Goal: Task Accomplishment & Management: Complete application form

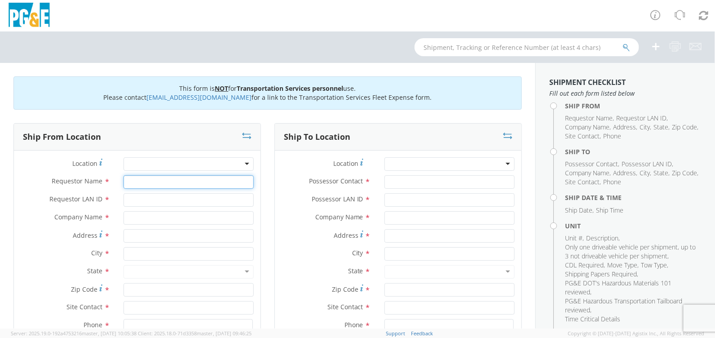
click at [202, 181] on input "Requestor Name *" at bounding box center [188, 181] width 130 height 13
click at [205, 163] on div at bounding box center [188, 163] width 130 height 13
type input "pism"
type input "PG&E"
type input "[STREET_ADDRESS]"
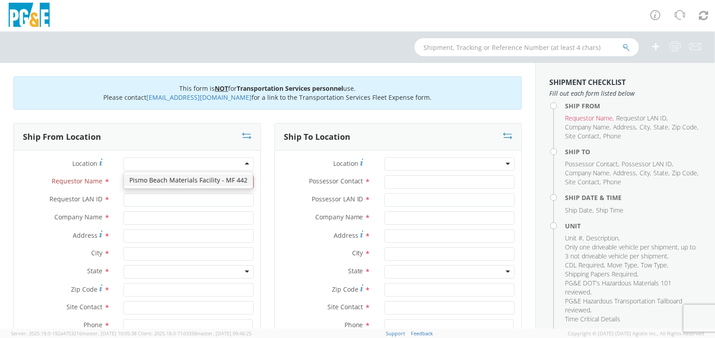
type input "[GEOGRAPHIC_DATA]"
type input "93449"
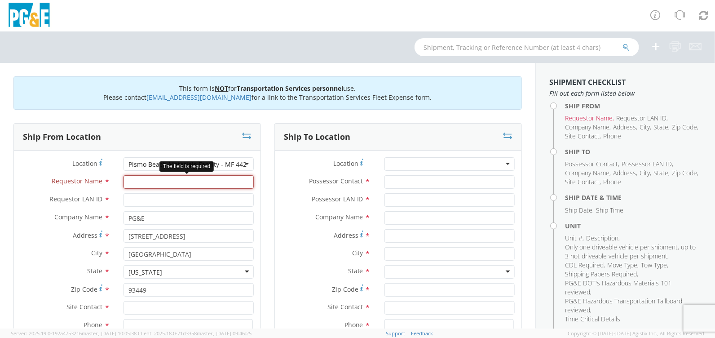
click at [211, 181] on input "Requestor Name *" at bounding box center [188, 181] width 130 height 13
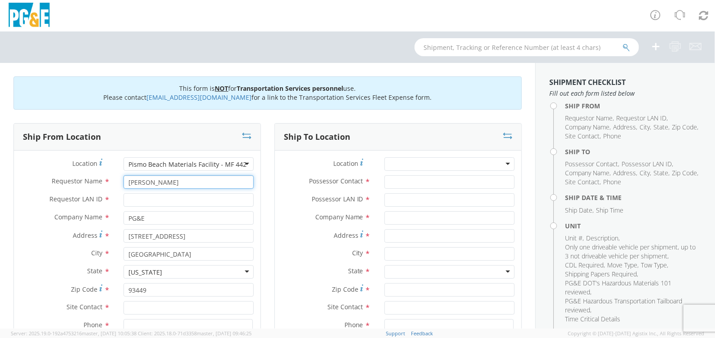
type input "[PERSON_NAME]"
type input "LATI"
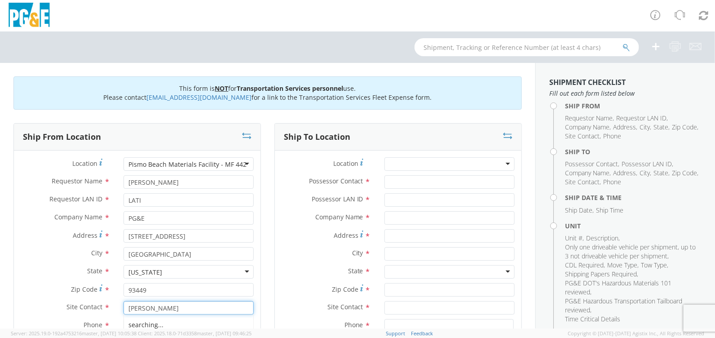
type input "[PERSON_NAME]"
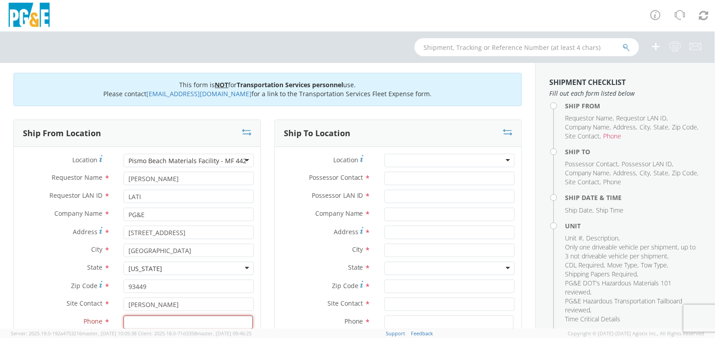
click at [171, 315] on input at bounding box center [187, 321] width 129 height 13
paste input "[PHONE_NUMBER]"
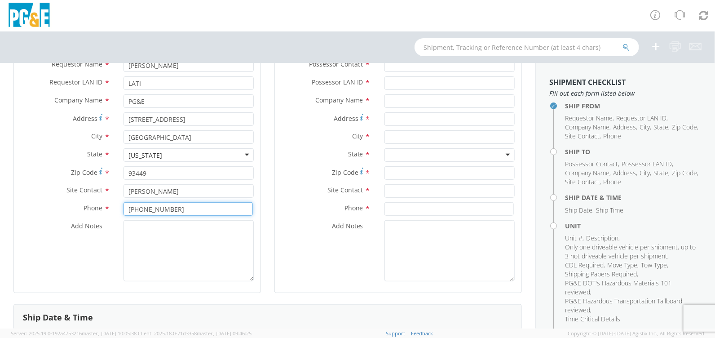
scroll to position [138, 0]
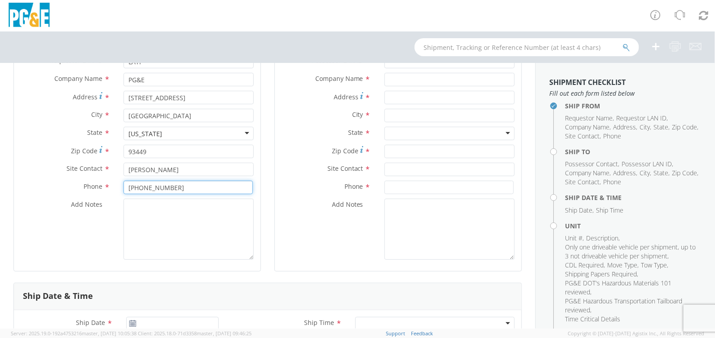
type input "[PHONE_NUMBER]"
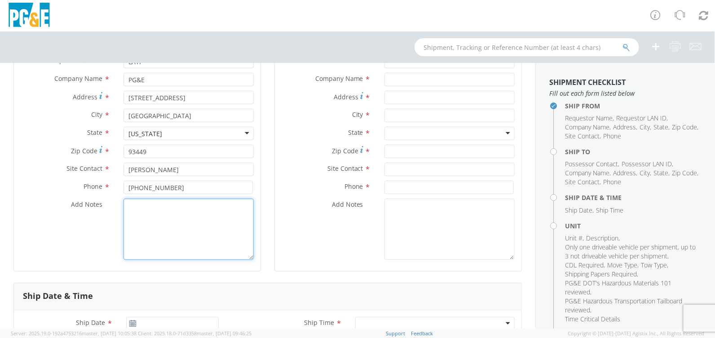
click at [143, 202] on textarea "Add Notes *" at bounding box center [188, 228] width 130 height 61
click at [145, 212] on textarea "Add Notes *" at bounding box center [188, 228] width 130 height 61
paste textarea "Eppler towing and hauling Line cat B25914 60000 lbs. 10' wide FROM Pismo t line…"
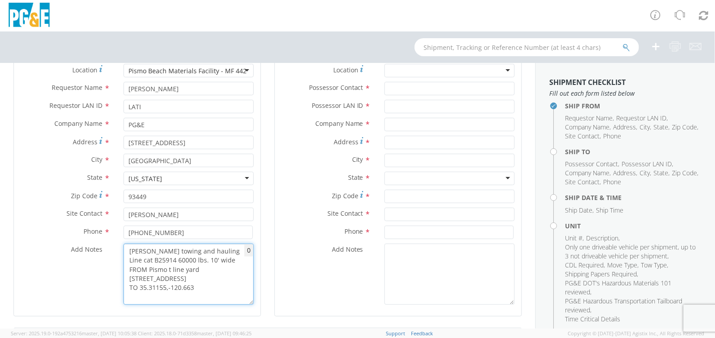
scroll to position [0, 0]
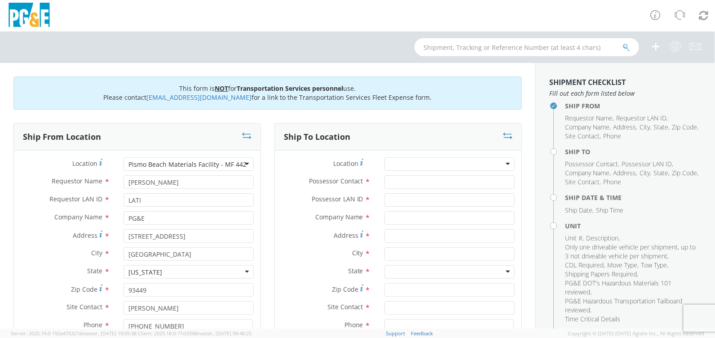
type textarea "Eppler towing and hauling Line cat B25914 60000 lbs. 10' wide FROM Pismo t line…"
click at [416, 157] on div at bounding box center [449, 163] width 130 height 13
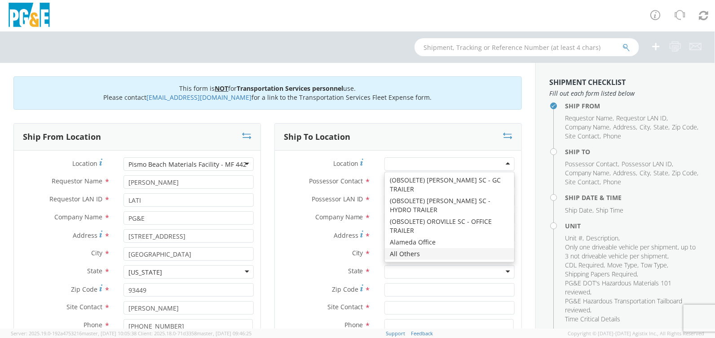
type input "PG&E"
type input "[STREET_ADDRESS]"
type input "[GEOGRAPHIC_DATA]"
type input "94403"
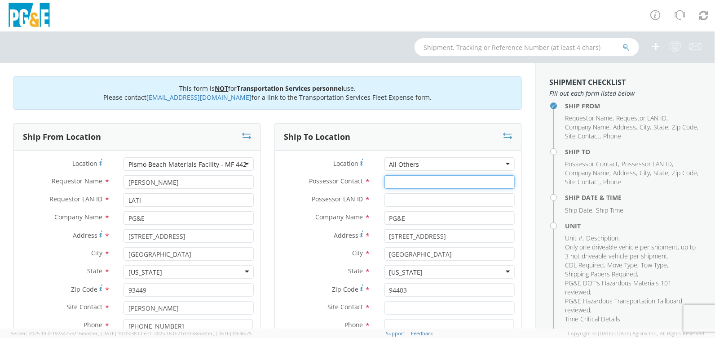
click at [407, 183] on input "Possessor Contact *" at bounding box center [449, 181] width 130 height 13
type input "[PERSON_NAME]"
type input "LATI"
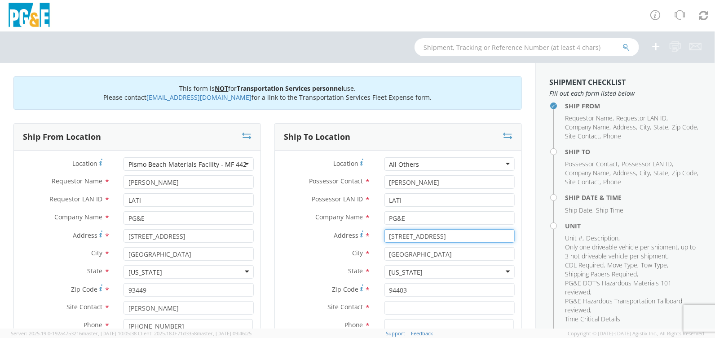
type input "3"
type input "35"
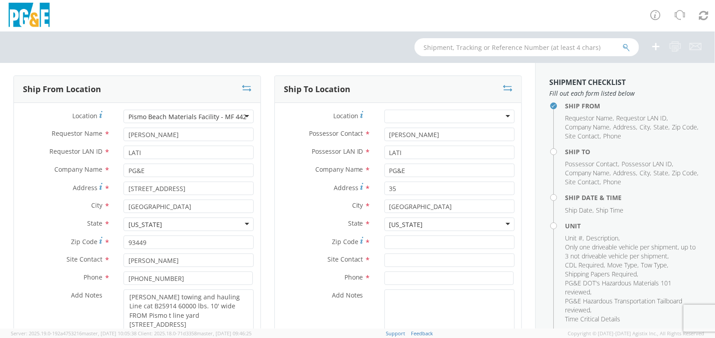
scroll to position [179, 0]
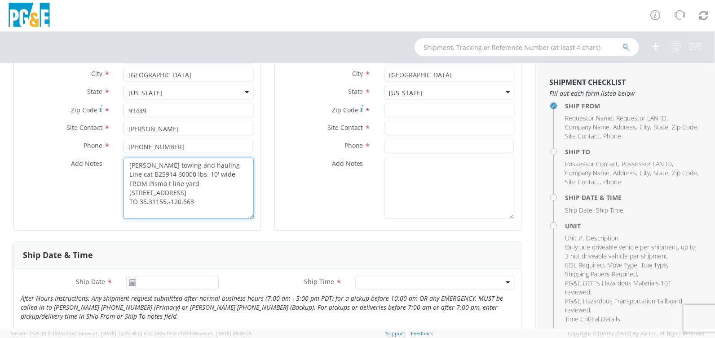
click at [225, 213] on textarea "Eppler towing and hauling Line cat B25914 60000 lbs. 10' wide FROM Pismo t line…" at bounding box center [188, 188] width 130 height 61
drag, startPoint x: 196, startPoint y: 210, endPoint x: 126, endPoint y: 210, distance: 70.5
click at [126, 210] on textarea "Eppler towing and hauling Line cat B25914 60000 lbs. 10' wide FROM Pismo t line…" at bounding box center [188, 188] width 130 height 61
type textarea "Eppler towing and hauling Line cat B25914 60000 lbs. 10' wide FROM Pismo t line…"
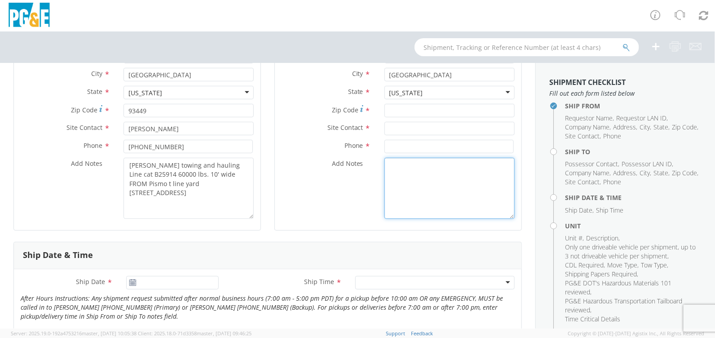
click at [472, 167] on textarea "Add Notes *" at bounding box center [449, 188] width 130 height 61
paste textarea "TO 35.31155,-120.66383 San Luis Obispo Ca 93401 September 25 2025 @ 6am"
type textarea "TO 35.31155,-120.66383 San Luis Obispo Ca 93401 September 25 2025 @ 6am"
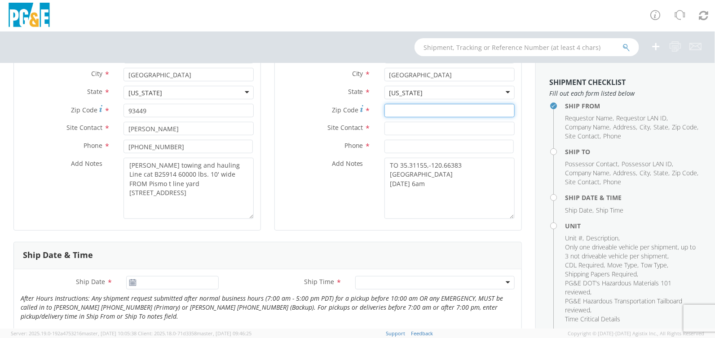
click at [398, 111] on input "Zip Code *" at bounding box center [449, 110] width 130 height 13
type input "93401"
click at [402, 129] on input "text" at bounding box center [449, 128] width 130 height 13
type input "[PERSON_NAME]"
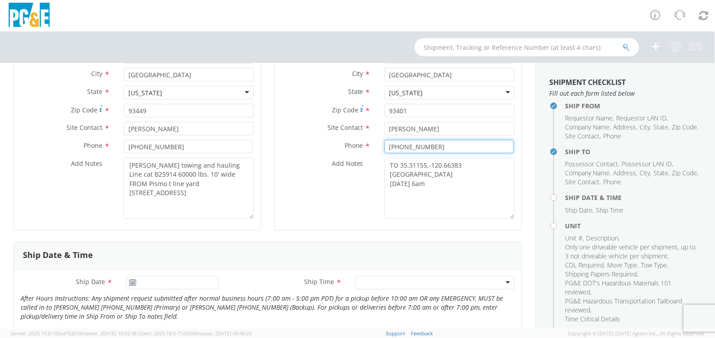
type input "805-459-5043"
click at [130, 282] on use at bounding box center [133, 282] width 6 height 6
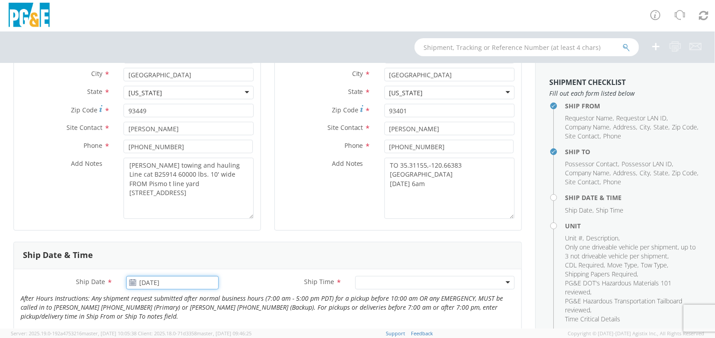
click at [137, 281] on input "[DATE]" at bounding box center [172, 282] width 92 height 13
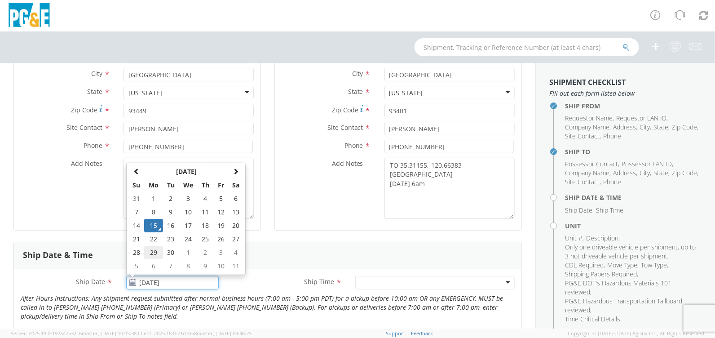
click at [153, 250] on td "29" at bounding box center [153, 252] width 19 height 13
type input "09/29/2025"
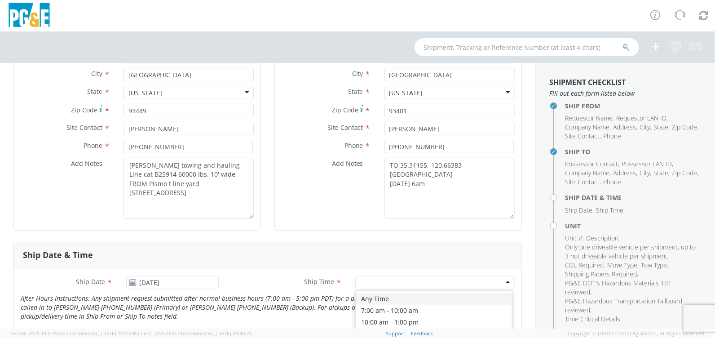
click at [372, 281] on div at bounding box center [434, 282] width 159 height 13
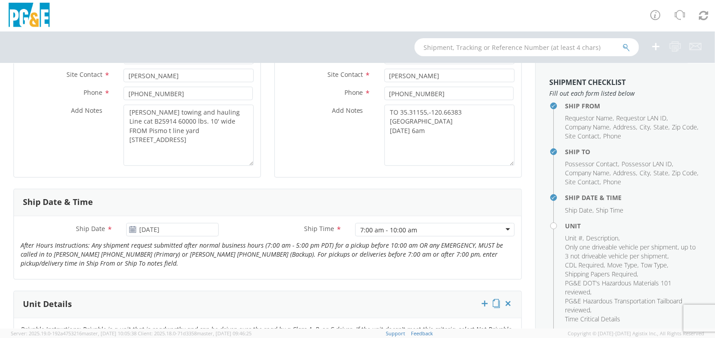
scroll to position [359, 0]
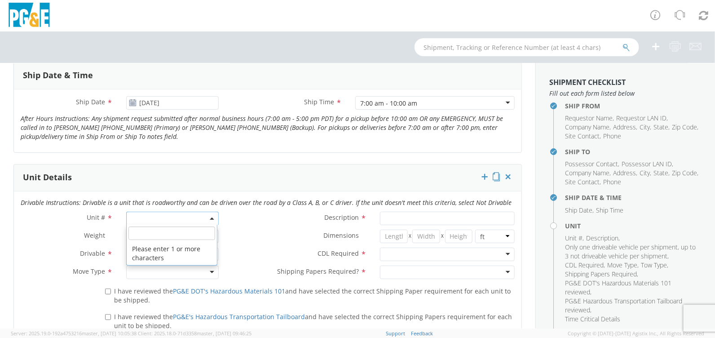
click at [165, 214] on span at bounding box center [172, 217] width 92 height 13
click at [142, 233] on input "search" at bounding box center [171, 232] width 86 height 13
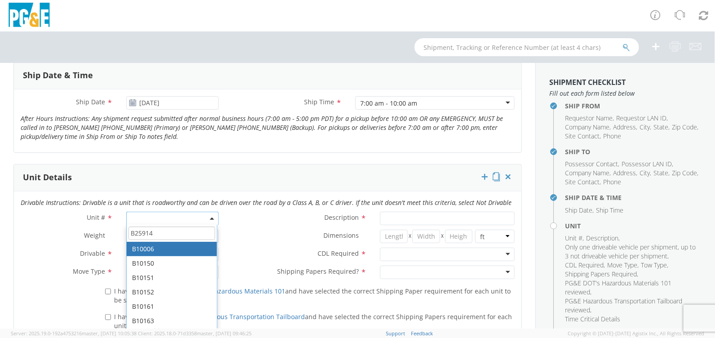
click at [159, 231] on input "B25914" at bounding box center [171, 232] width 86 height 13
type input "B25914"
type input "CRAWLER; CRANE"
type input "0"
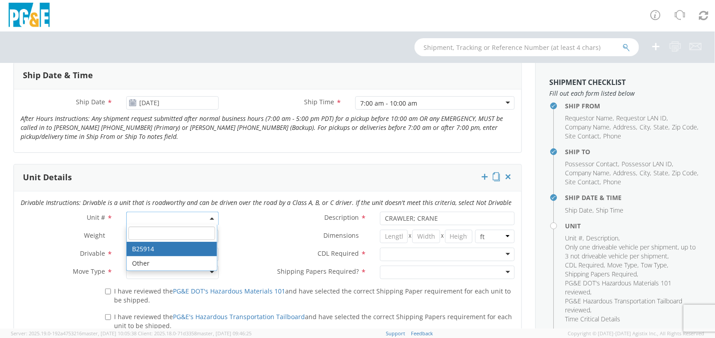
select select "B25914"
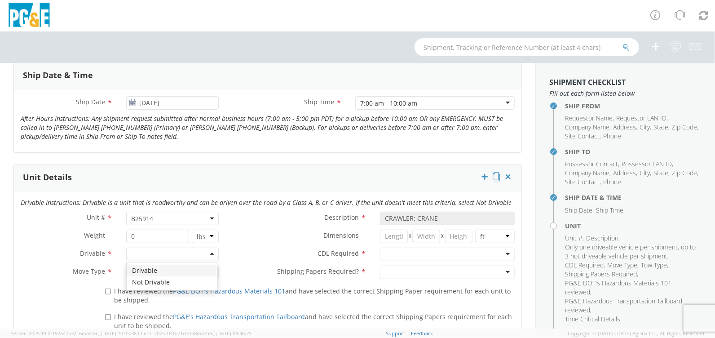
click at [145, 255] on div at bounding box center [172, 253] width 92 height 13
click at [146, 268] on div at bounding box center [172, 271] width 92 height 13
click at [439, 253] on div at bounding box center [447, 253] width 135 height 13
click at [415, 272] on div at bounding box center [447, 271] width 135 height 13
click at [106, 290] on input "I have reviewed the PG&E DOT's Hazardous Materials 101 and have selected the co…" at bounding box center [108, 291] width 6 height 6
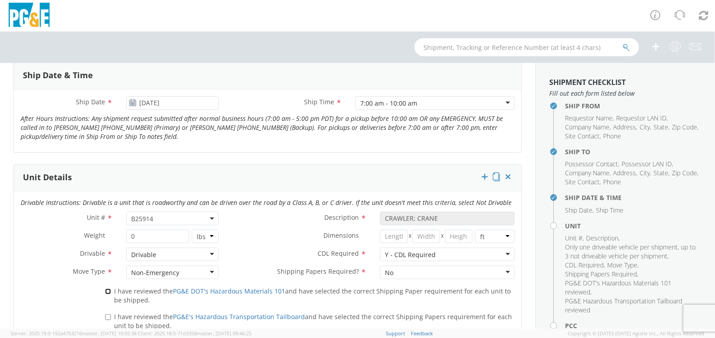
checkbox input "true"
click at [106, 318] on label "I have reviewed the PG&E's Hazardous Transportation Tailboard and have selected…" at bounding box center [309, 320] width 409 height 19
click at [106, 318] on input "I have reviewed the PG&E's Hazardous Transportation Tailboard and have selected…" at bounding box center [108, 317] width 6 height 6
checkbox input "true"
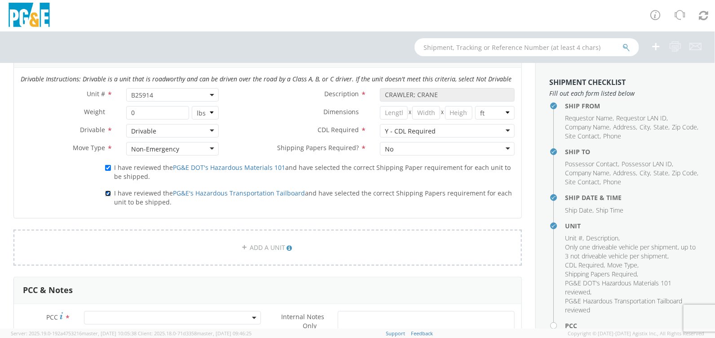
scroll to position [494, 0]
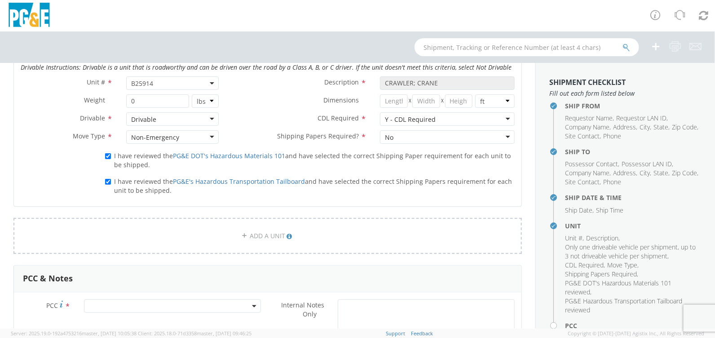
click at [228, 303] on span at bounding box center [172, 305] width 177 height 13
click at [211, 279] on input "number" at bounding box center [171, 276] width 170 height 13
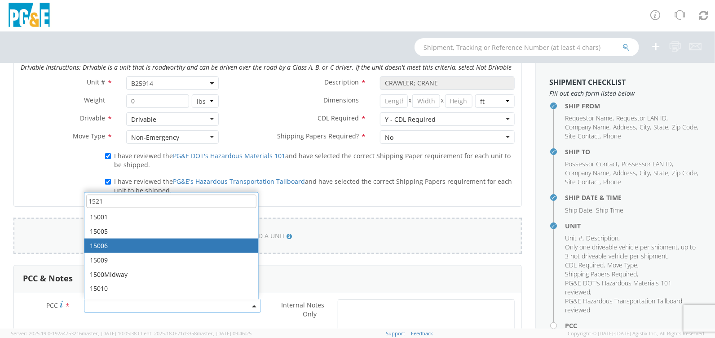
type input "15218"
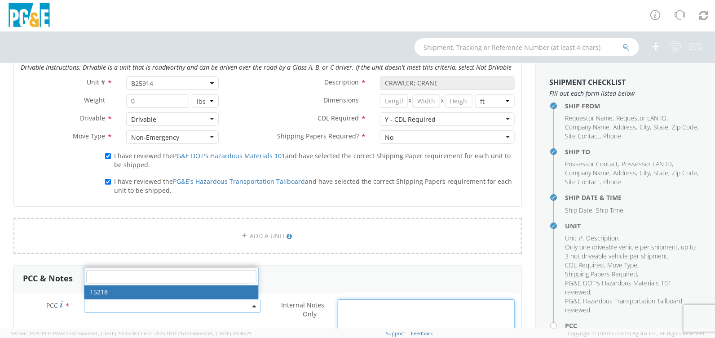
click at [372, 312] on textarea "Internal Notes Only *" at bounding box center [426, 316] width 177 height 34
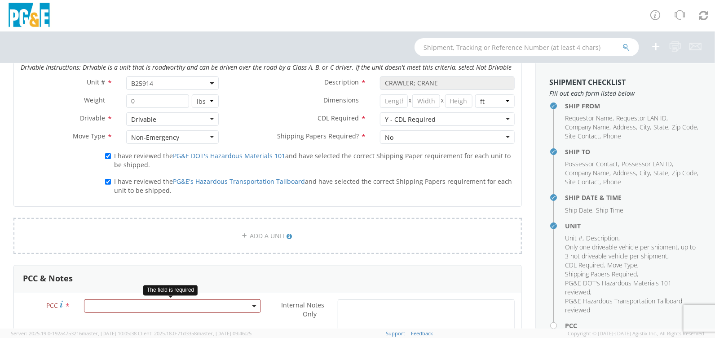
click at [234, 305] on span at bounding box center [172, 305] width 177 height 13
click at [140, 274] on input "number" at bounding box center [171, 276] width 170 height 13
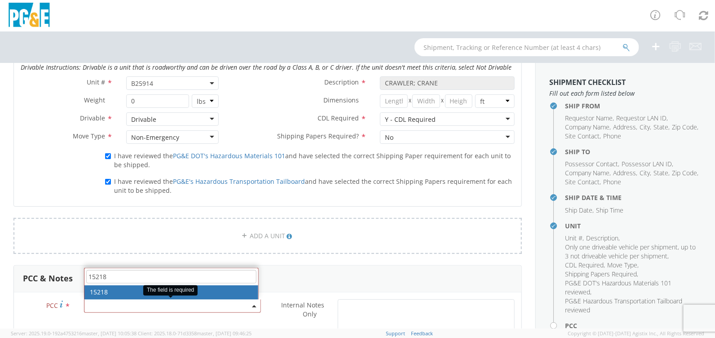
type input "15218"
select select "15218"
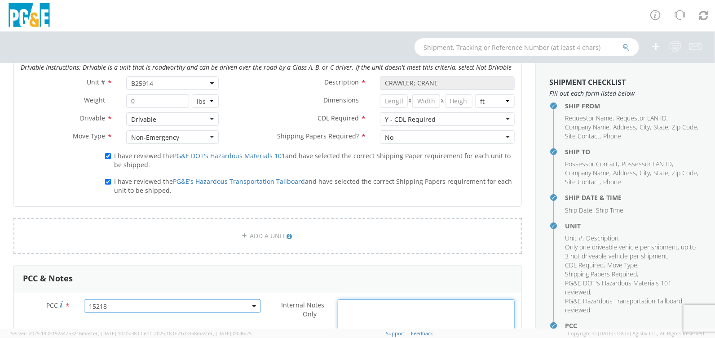
click at [423, 318] on textarea "Internal Notes Only *" at bounding box center [426, 316] width 177 height 34
click at [395, 314] on textarea "B25914" at bounding box center [426, 316] width 177 height 34
paste textarea "FROM Pismo t line yard 800 Price Canyon Road Pismo Beach Ca 93449 TO 35.31155,-…"
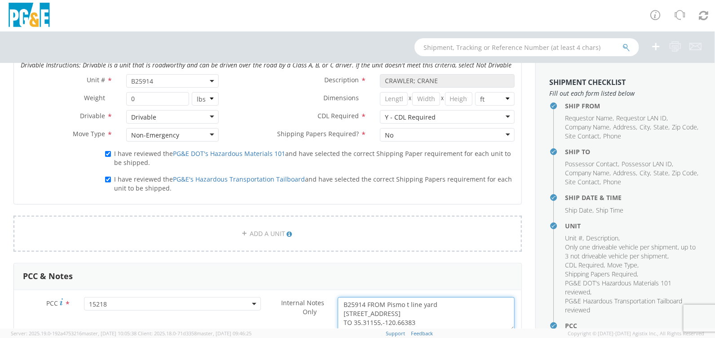
scroll to position [764, 0]
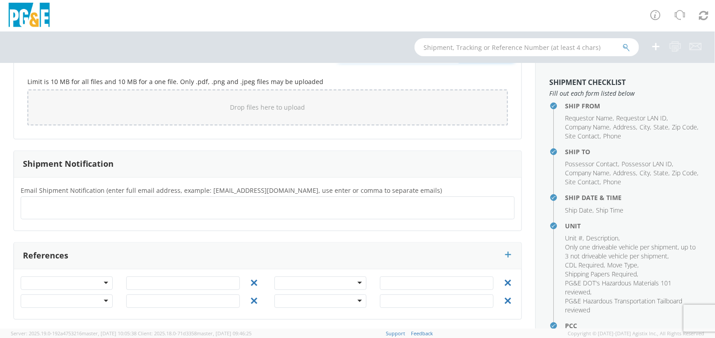
type textarea "B25914 FROM Pismo t line yard 800 Price Canyon Road Pismo Beach Ca 93449 TO 35.…"
click at [103, 279] on div at bounding box center [67, 282] width 92 height 13
click at [151, 283] on input "text" at bounding box center [183, 282] width 114 height 13
type input "35640162"
click at [87, 202] on ul at bounding box center [268, 207] width 486 height 15
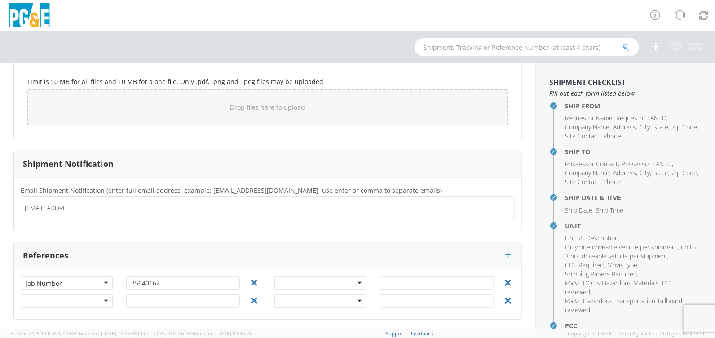
type input "lati@pge.com"
type input "rach"
click at [100, 210] on ul at bounding box center [268, 207] width 486 height 15
type input "lati@pge.com"
type input "rcah@pge.com"
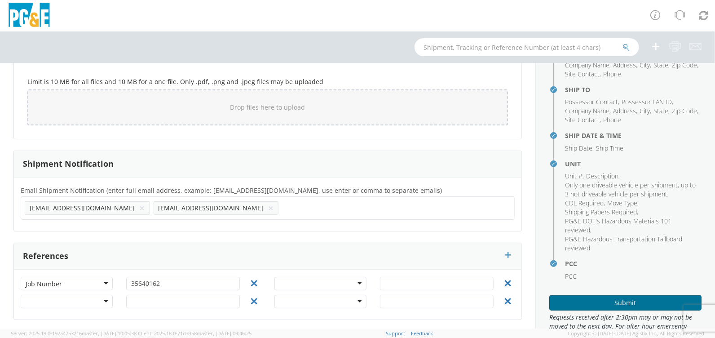
scroll to position [90, 0]
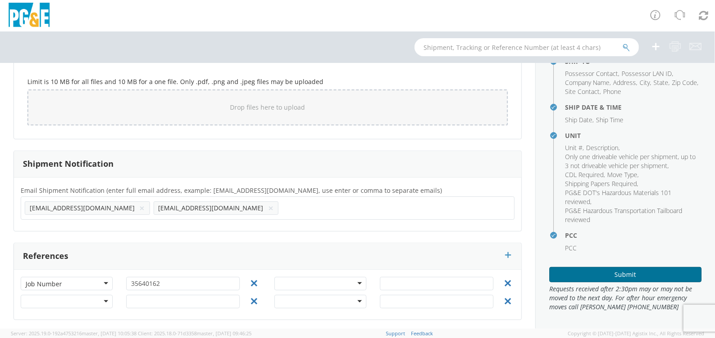
click at [625, 276] on button "Submit" at bounding box center [625, 274] width 152 height 15
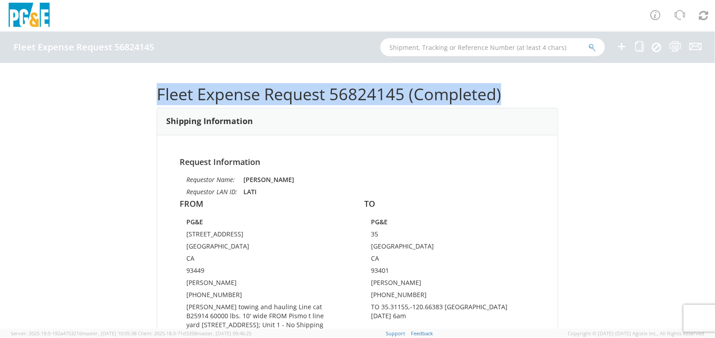
drag, startPoint x: 509, startPoint y: 93, endPoint x: 143, endPoint y: 81, distance: 365.6
click at [143, 81] on div "Fleet Expense Request 56824145 (Completed) Shipping Information Request Informa…" at bounding box center [357, 195] width 715 height 265
copy h1 "Fleet Expense Request 56824145 (Completed)"
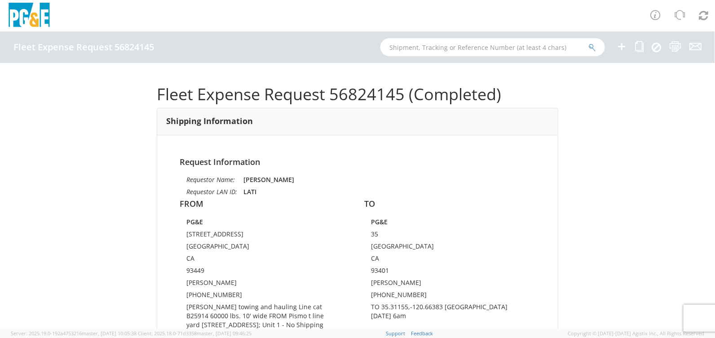
click at [621, 49] on icon at bounding box center [621, 46] width 11 height 11
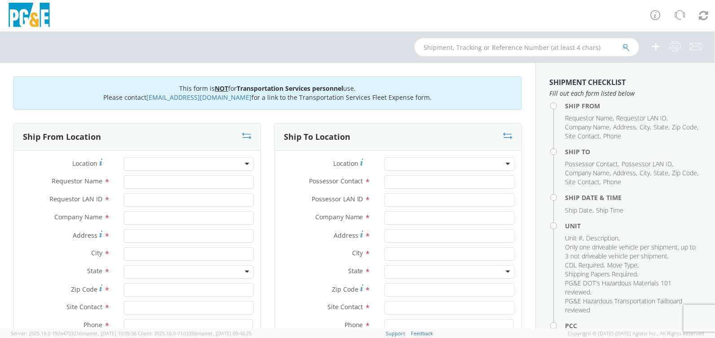
click at [149, 168] on div at bounding box center [188, 163] width 130 height 13
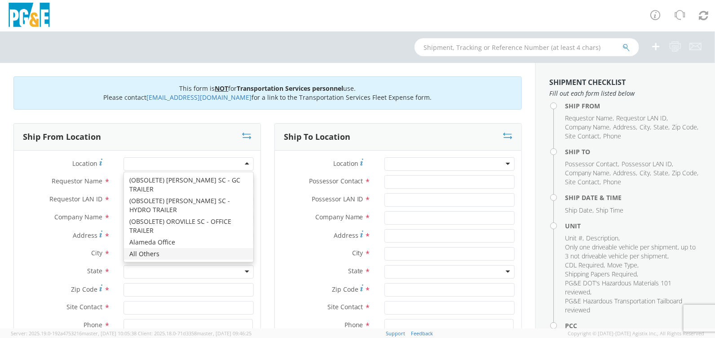
type input "PG&E"
type input "[STREET_ADDRESS]"
type input "[GEOGRAPHIC_DATA]"
type input "94403"
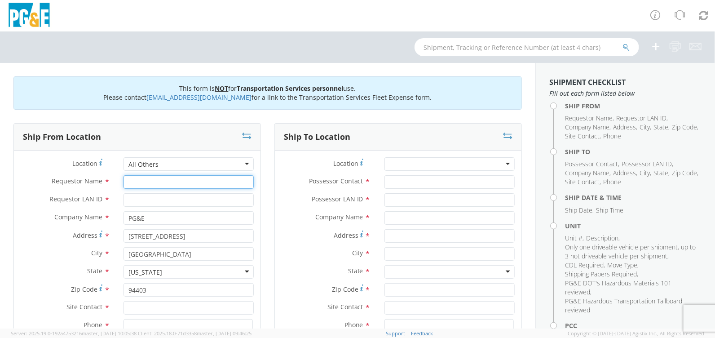
click at [162, 180] on input "Requestor Name *" at bounding box center [188, 181] width 130 height 13
type input "LATI"
type input "[PERSON_NAME]"
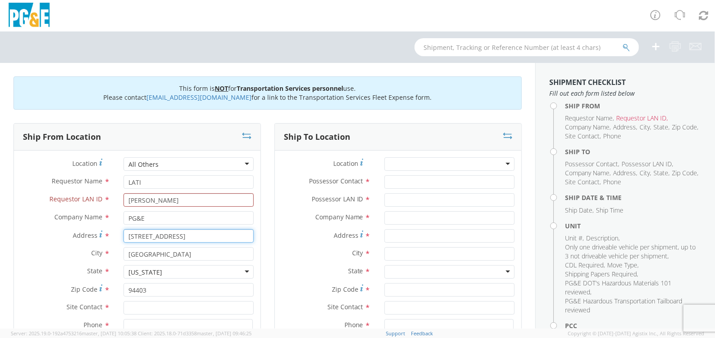
paste input "Lee Tull lati (805)459-5043 Eppler towing and hauling Line cat"
type input "Lee Tull lati (805)459-5043 Eppler towing and hauling Line cat"
drag, startPoint x: 171, startPoint y: 241, endPoint x: 155, endPoint y: 238, distance: 16.4
click at [171, 241] on input "Lee Tull lati (805)459-5043 Eppler towing and hauling Line cat" at bounding box center [188, 235] width 130 height 13
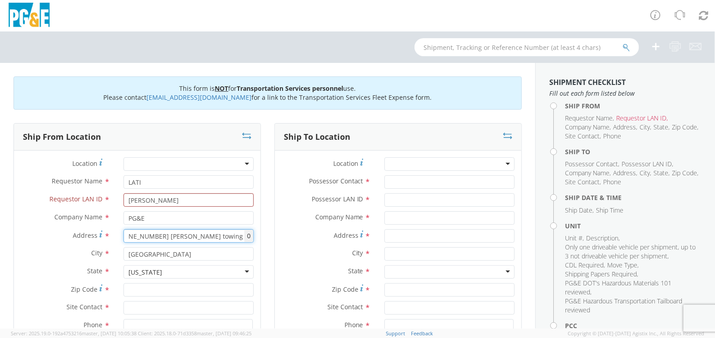
drag, startPoint x: 127, startPoint y: 236, endPoint x: 268, endPoint y: 242, distance: 140.2
click at [268, 242] on div "Ship From Location Location * (OBSOLETE) BURNEY SC - GC TRAILER (OBSOLETE) BURN…" at bounding box center [268, 272] width 522 height 298
paste input "35.31155,-120.66383"
type input "35.31155,-120.66383"
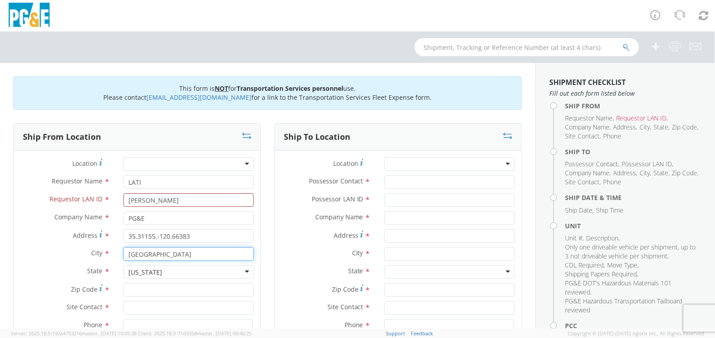
drag, startPoint x: 190, startPoint y: 254, endPoint x: 69, endPoint y: 263, distance: 121.6
click at [69, 263] on div "City * [GEOGRAPHIC_DATA]" at bounding box center [137, 256] width 246 height 18
drag, startPoint x: 165, startPoint y: 254, endPoint x: 12, endPoint y: 252, distance: 153.5
click at [12, 252] on div "Ship From Location Location * (OBSOLETE) [GEOGRAPHIC_DATA] SC - GC TRAILER (OBS…" at bounding box center [137, 272] width 261 height 298
paste input "[GEOGRAPHIC_DATA][PERSON_NAME]"
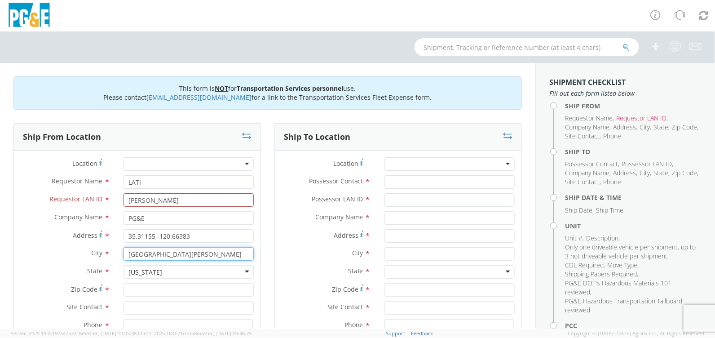
type input "[GEOGRAPHIC_DATA][PERSON_NAME]"
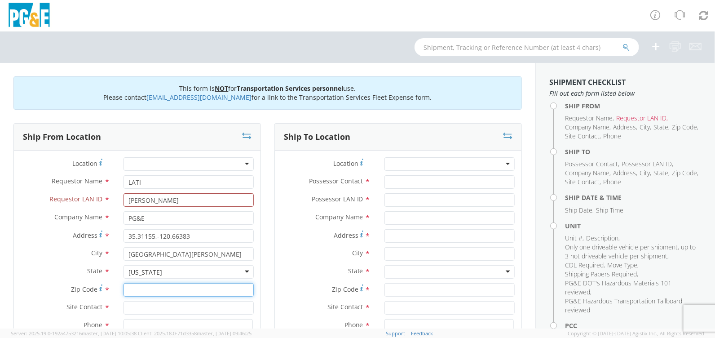
click at [168, 290] on input "Zip Code *" at bounding box center [188, 289] width 130 height 13
type input "93449"
click at [162, 302] on input "text" at bounding box center [188, 307] width 130 height 13
type input "[PERSON_NAME]"
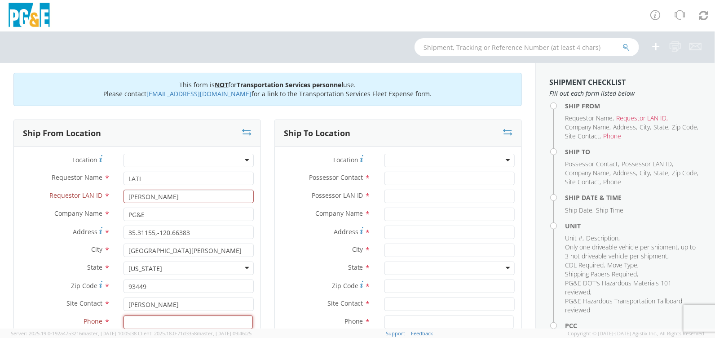
click at [189, 323] on input at bounding box center [187, 321] width 129 height 13
paste input "[PHONE_NUMBER]"
type input "[PHONE_NUMBER]"
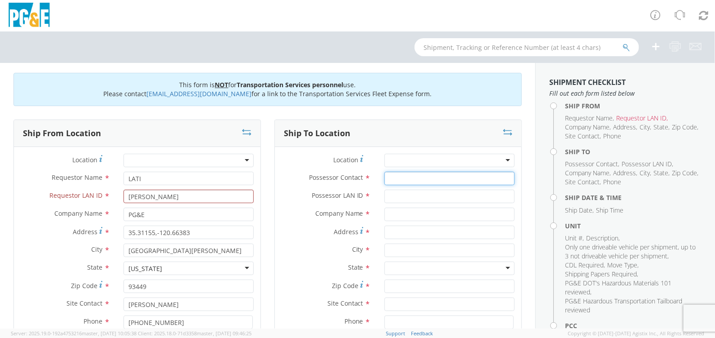
click at [426, 179] on input "Possessor Contact *" at bounding box center [449, 177] width 130 height 13
click at [422, 160] on div at bounding box center [449, 160] width 130 height 13
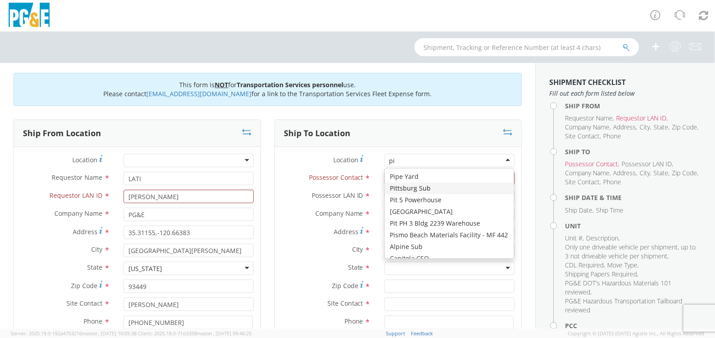
type input "pis"
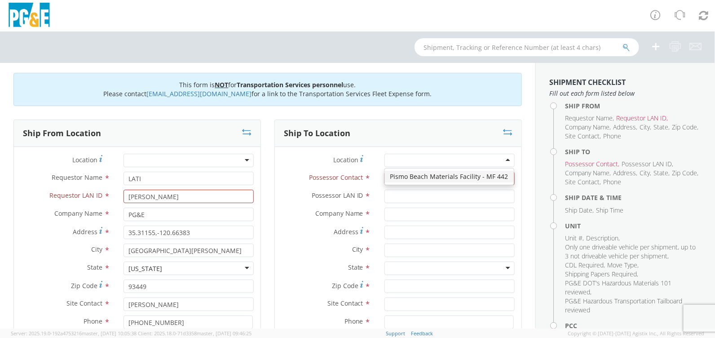
type input "PG&E"
type input "[STREET_ADDRESS]"
type input "[GEOGRAPHIC_DATA]"
type input "93449"
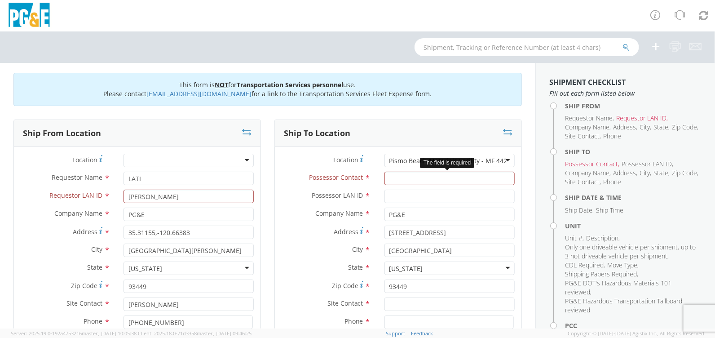
scroll to position [0, 0]
click at [413, 177] on input "Possessor Contact *" at bounding box center [449, 177] width 130 height 13
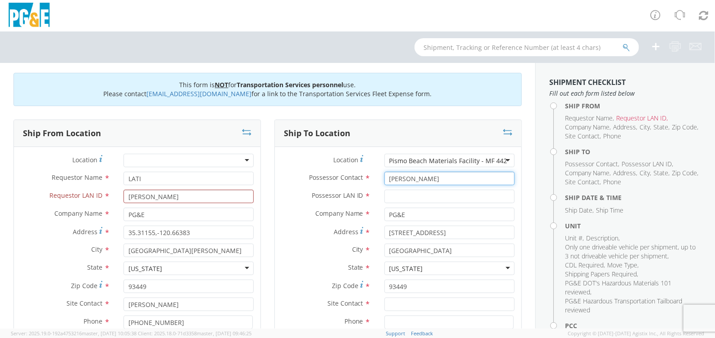
type input "[PERSON_NAME]"
type input "LATi"
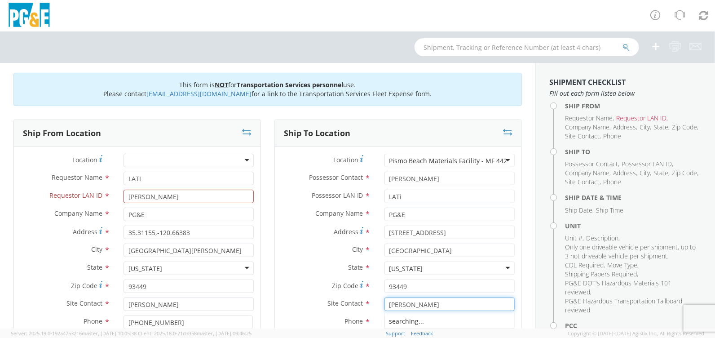
type input "[PERSON_NAME]"
click at [441, 326] on input at bounding box center [448, 321] width 129 height 13
paste input "[PHONE_NUMBER]"
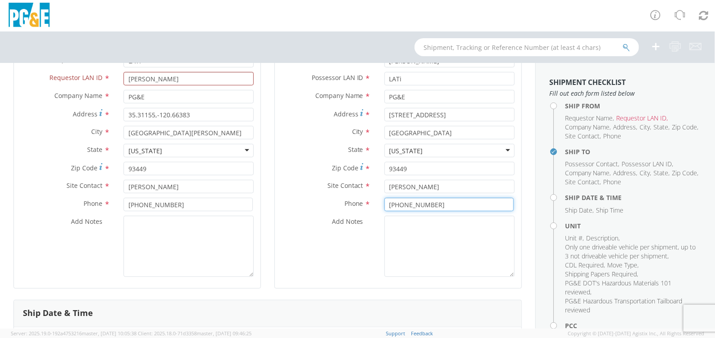
scroll to position [138, 0]
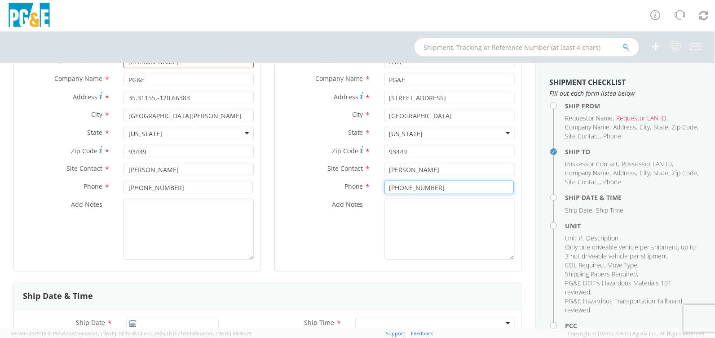
type input "[PHONE_NUMBER]"
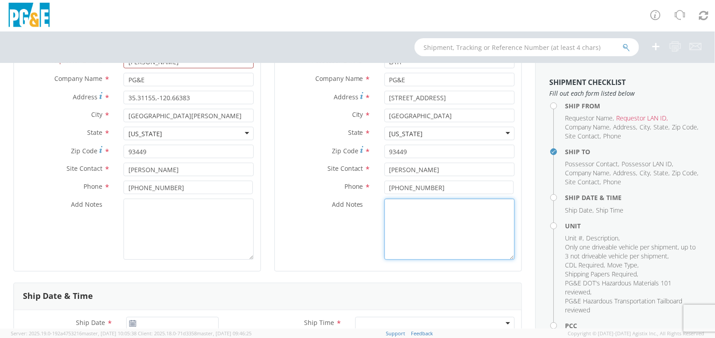
click at [417, 213] on textarea "Add Notes *" at bounding box center [449, 228] width 130 height 61
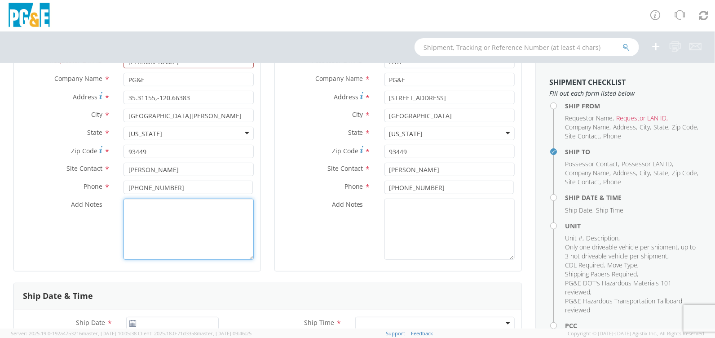
click at [209, 221] on textarea "Add Notes *" at bounding box center [188, 228] width 130 height 61
paste textarea "Eppler towing and hauling Line cat B25914 60000lbs. 10'wide FROM 35.31155,-120.…"
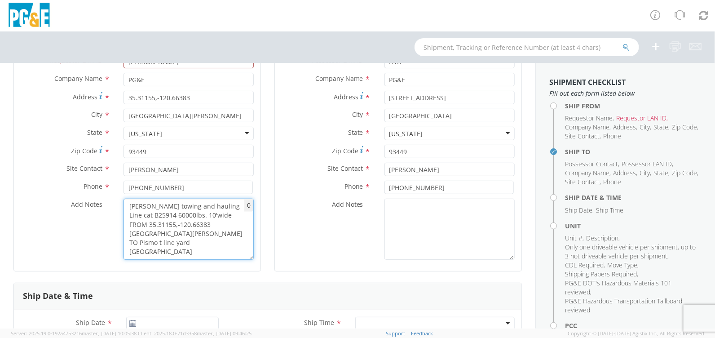
type textarea "Eppler towing and hauling Line cat B25914 60000lbs. 10'wide FROM 35.31155,-120.…"
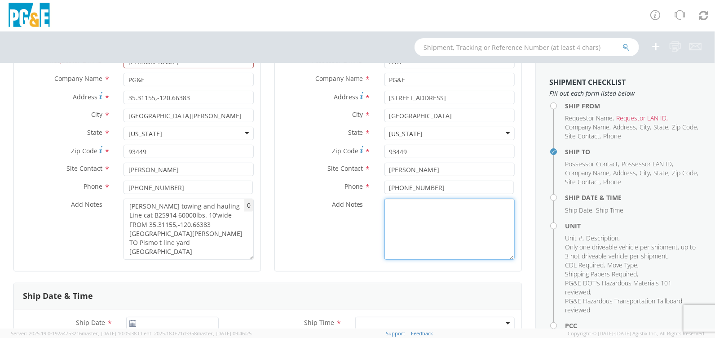
click at [434, 226] on textarea "Add Notes *" at bounding box center [449, 228] width 130 height 61
paste textarea "Eppler towing and hauling Line cat B25914 60000lbs. 10'wide FROM 35.31155,-120.…"
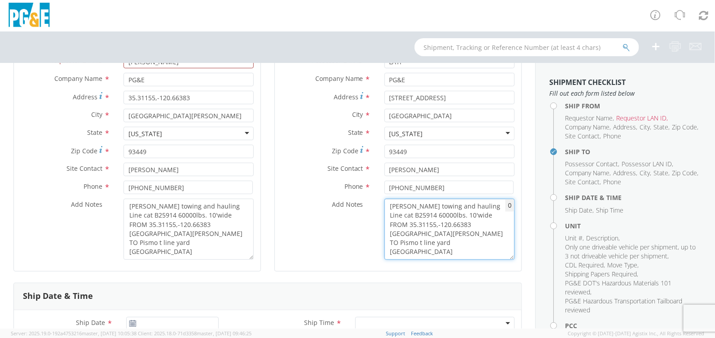
scroll to position [273, 0]
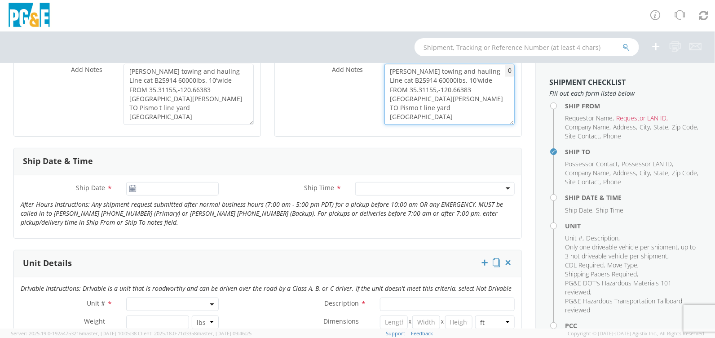
type textarea "Eppler towing and hauling Line cat B25914 60000lbs. 10'wide FROM 35.31155,-120.…"
click at [129, 188] on icon at bounding box center [133, 188] width 8 height 7
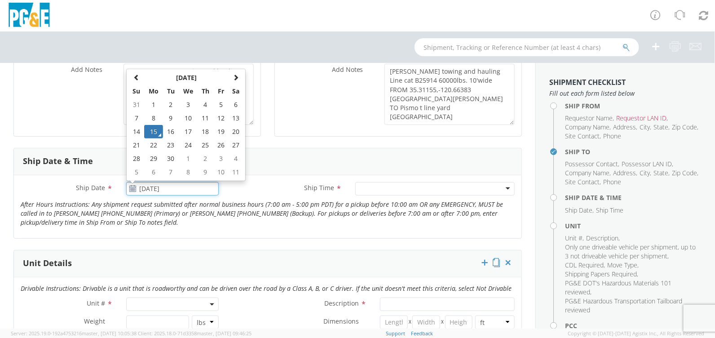
click at [140, 187] on input "[DATE]" at bounding box center [172, 188] width 92 height 13
click at [173, 155] on td "30" at bounding box center [171, 158] width 16 height 13
type input "[DATE]"
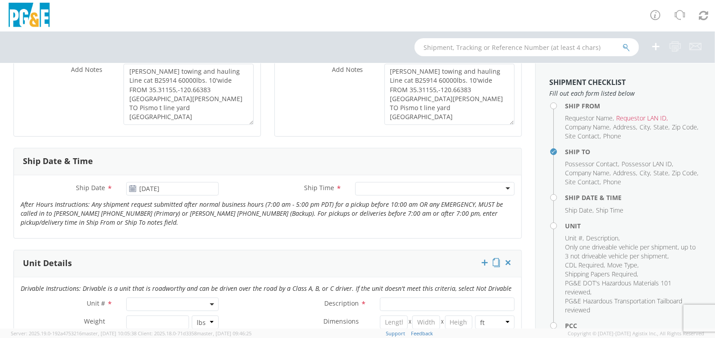
click at [425, 192] on div at bounding box center [434, 188] width 159 height 13
click at [180, 302] on span at bounding box center [172, 303] width 92 height 13
click at [173, 265] on input "search" at bounding box center [171, 265] width 86 height 13
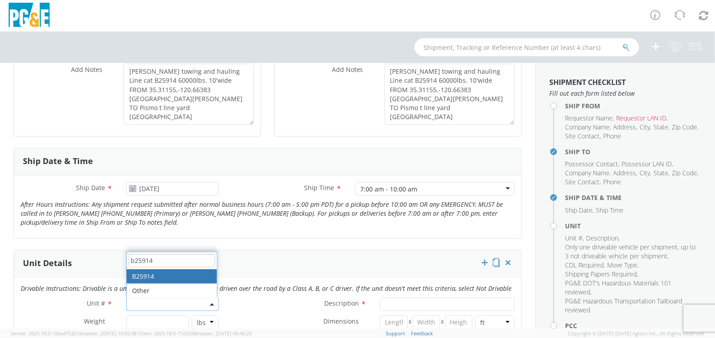
type input "b25914"
type input "CRAWLER; CRANE"
type input "0"
select select "B25914"
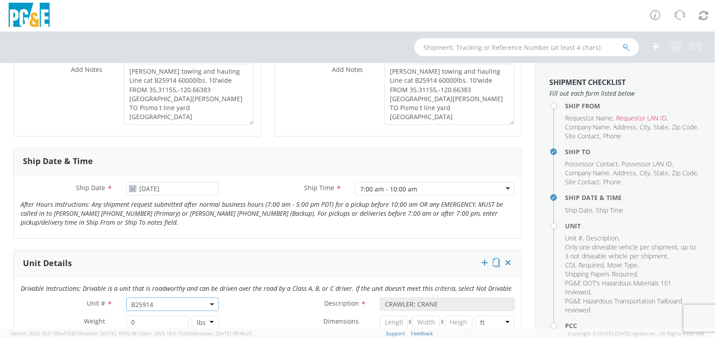
scroll to position [363, 0]
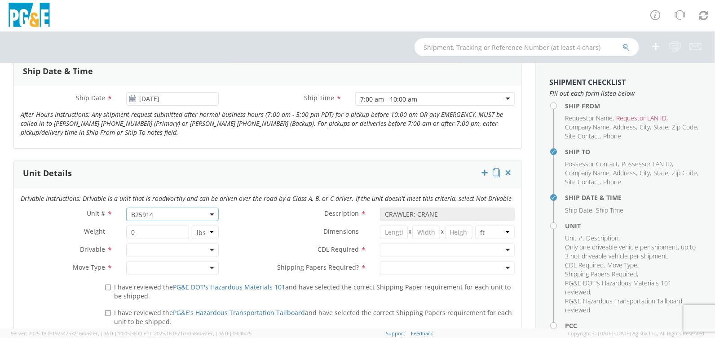
click at [422, 243] on div at bounding box center [447, 249] width 135 height 13
click at [411, 268] on div at bounding box center [447, 267] width 135 height 13
click at [188, 251] on div at bounding box center [172, 249] width 92 height 13
click at [175, 267] on div at bounding box center [172, 267] width 92 height 13
drag, startPoint x: 109, startPoint y: 287, endPoint x: 110, endPoint y: 293, distance: 5.9
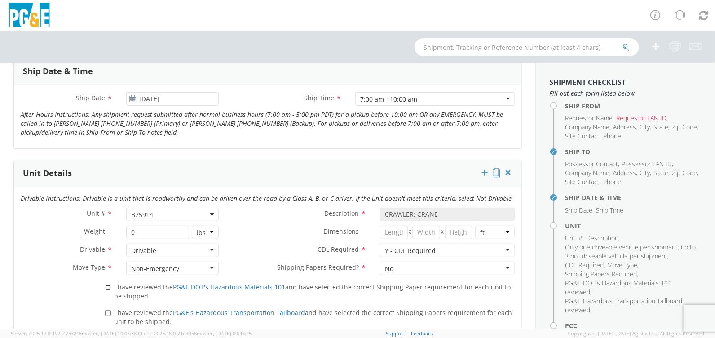
click at [109, 287] on input "I have reviewed the PG&E DOT's Hazardous Materials 101 and have selected the co…" at bounding box center [108, 287] width 6 height 6
checkbox input "true"
click at [106, 314] on input "I have reviewed the PG&E's Hazardous Transportation Tailboard and have selected…" at bounding box center [108, 313] width 6 height 6
checkbox input "true"
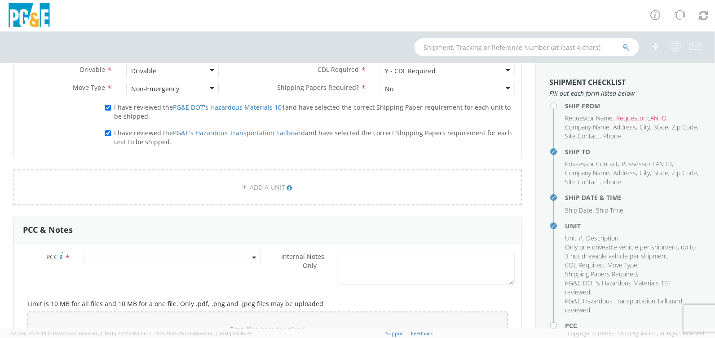
click at [122, 251] on span at bounding box center [172, 256] width 177 height 13
click at [123, 270] on input "number" at bounding box center [171, 271] width 170 height 13
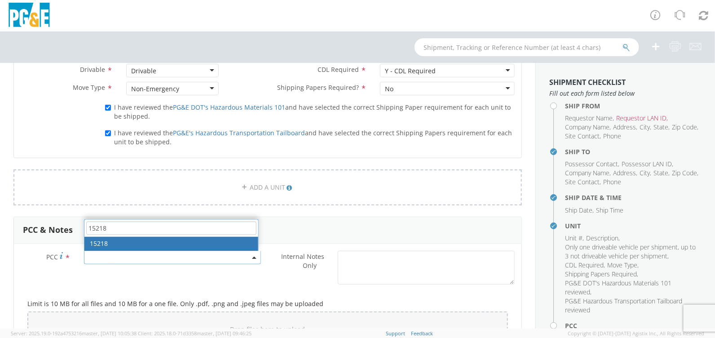
type input "15218"
select select "15218"
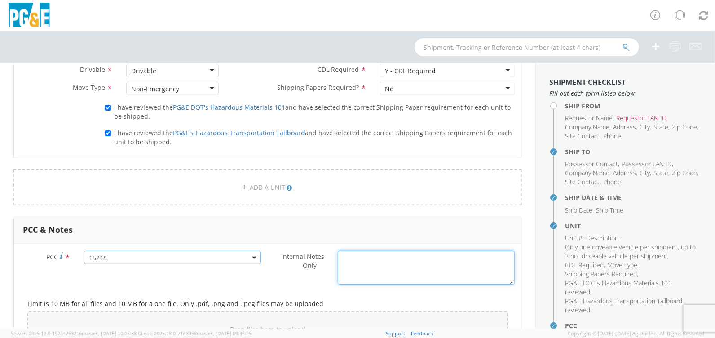
click at [347, 262] on textarea "Internal Notes Only *" at bounding box center [426, 267] width 177 height 34
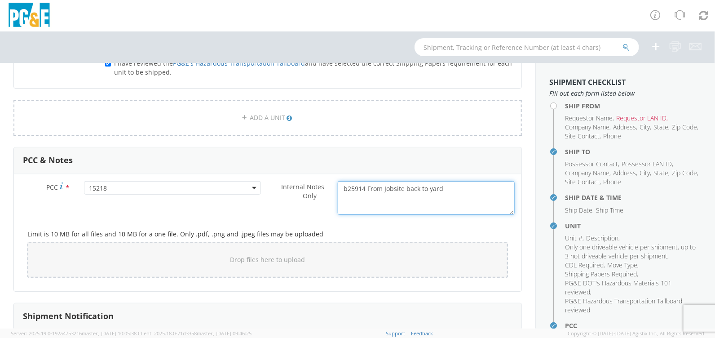
scroll to position [764, 0]
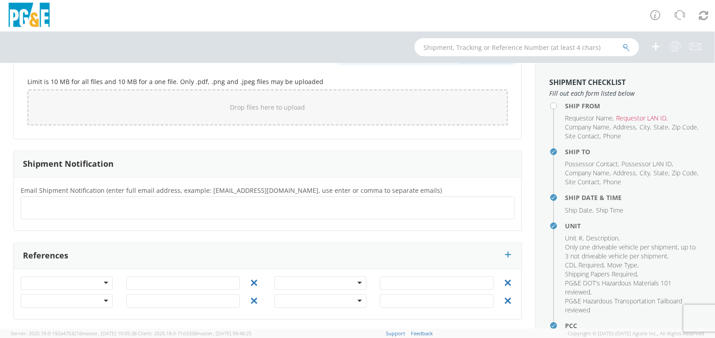
type textarea "b25914 From Jobsite back to yard"
click at [110, 201] on ul at bounding box center [268, 207] width 486 height 15
type input "lati@pge.com"
type input "rcah@pge.com"
click at [75, 283] on div at bounding box center [67, 283] width 92 height 13
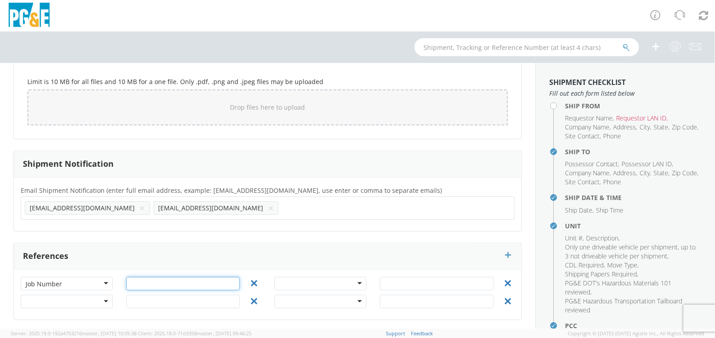
click at [160, 278] on input "text" at bounding box center [183, 283] width 114 height 13
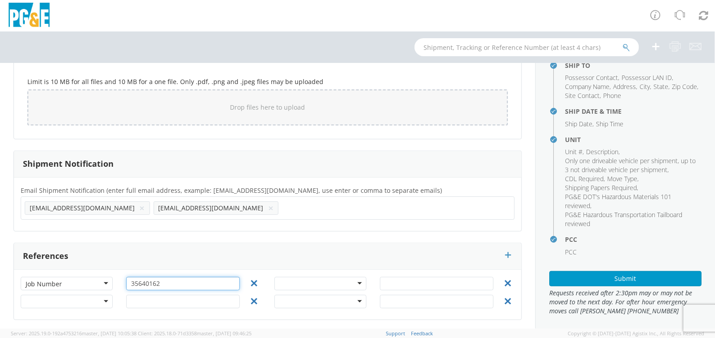
scroll to position [90, 0]
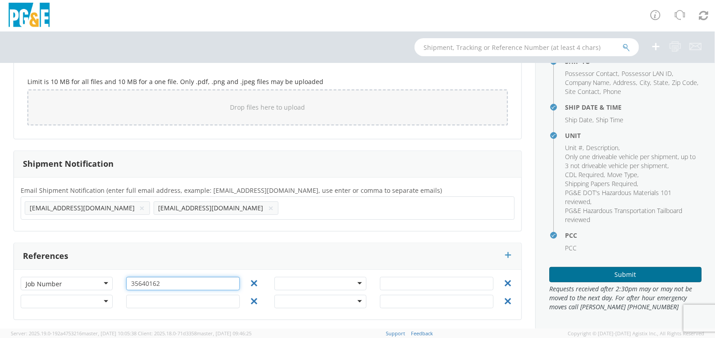
type input "35640162"
click at [623, 271] on button "Submit" at bounding box center [625, 274] width 152 height 15
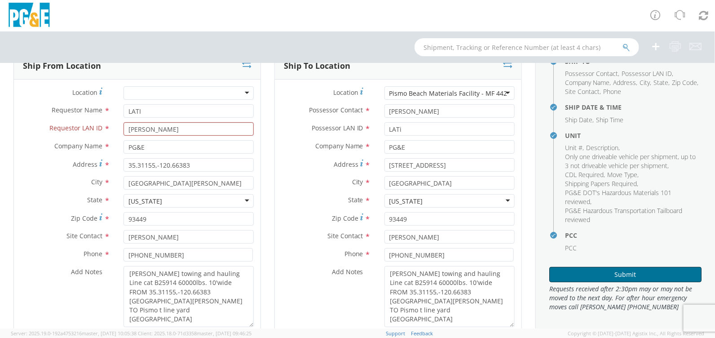
scroll to position [46, 0]
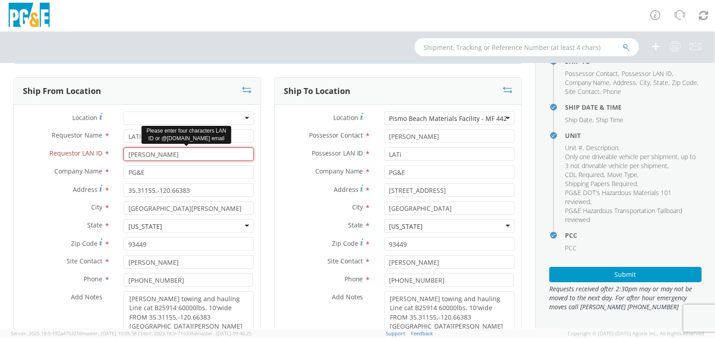
click at [177, 148] on input "[PERSON_NAME]" at bounding box center [188, 153] width 130 height 13
drag, startPoint x: 172, startPoint y: 149, endPoint x: 101, endPoint y: 152, distance: 71.0
click at [101, 152] on div "Requestor LAN ID * Lee Tull Please enter four characters LAN ID or @pge.com ema…" at bounding box center [137, 153] width 246 height 13
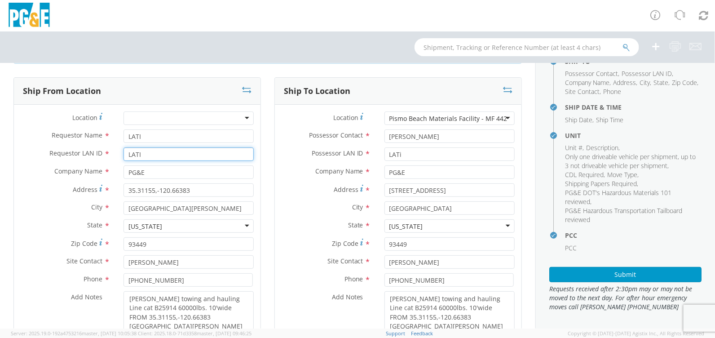
type input "LATI"
drag, startPoint x: 153, startPoint y: 134, endPoint x: 66, endPoint y: 133, distance: 87.5
click at [66, 133] on div "Requestor Name * LATI" at bounding box center [137, 135] width 246 height 13
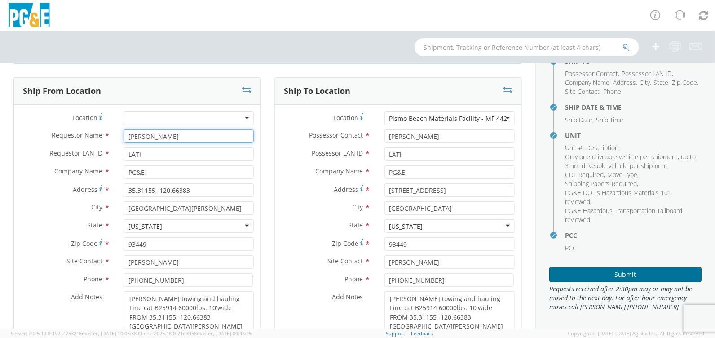
type input "[PERSON_NAME]"
click at [615, 274] on button "Submit" at bounding box center [625, 274] width 152 height 15
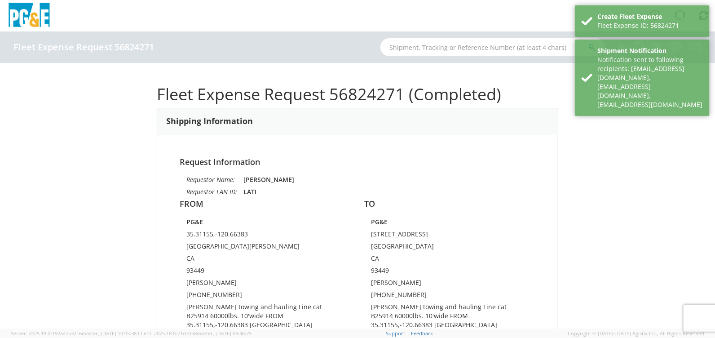
click at [517, 104] on div "Fleet Expense Request 56824271 (Completed) Shipping Information Request Informa…" at bounding box center [357, 195] width 401 height 238
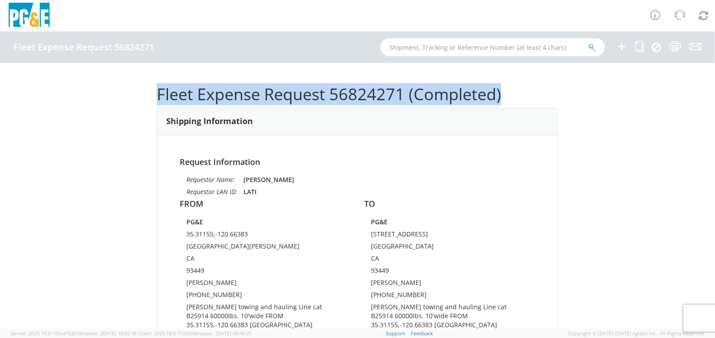
drag, startPoint x: 520, startPoint y: 95, endPoint x: 155, endPoint y: 101, distance: 365.0
click at [157, 101] on h1 "Fleet Expense Request 56824271 (Completed)" at bounding box center [357, 94] width 401 height 18
copy h1 "Fleet Expense Request 56824271 (Completed)"
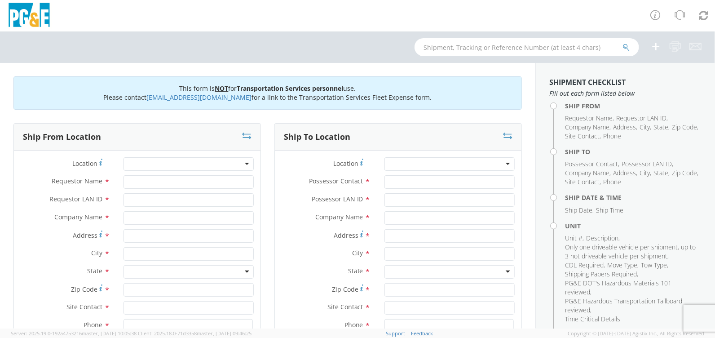
click at [225, 166] on div at bounding box center [188, 163] width 130 height 13
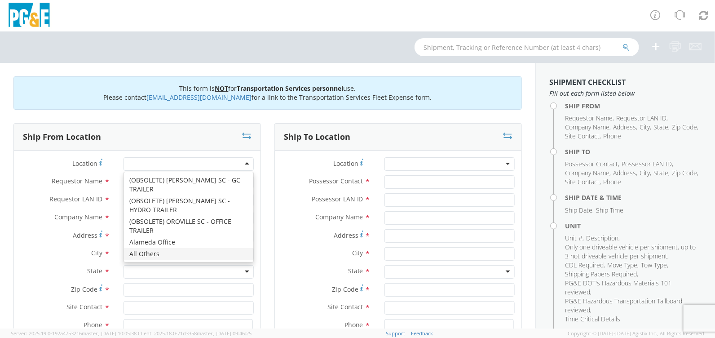
type input "PG&E"
type input "[STREET_ADDRESS]"
type input "[GEOGRAPHIC_DATA]"
type input "94403"
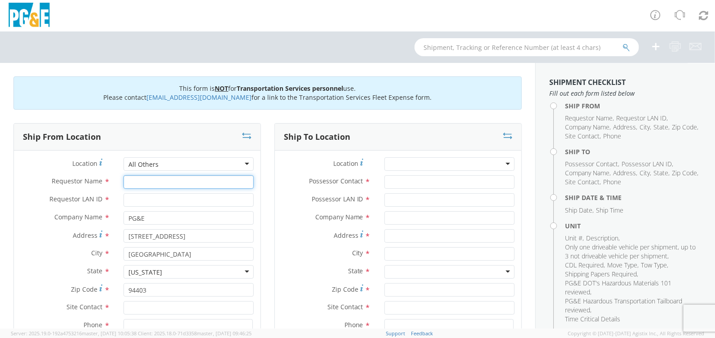
click at [158, 182] on input "Requestor Name *" at bounding box center [188, 181] width 130 height 13
type input "[PERSON_NAME]"
type input "LATI"
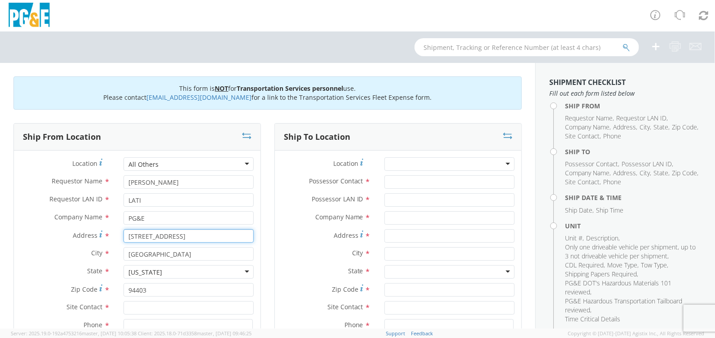
click at [172, 234] on input "[STREET_ADDRESS]" at bounding box center [188, 235] width 130 height 13
drag, startPoint x: 175, startPoint y: 234, endPoint x: 75, endPoint y: 241, distance: 100.8
click at [75, 241] on div "Address * [STREET_ADDRESS]" at bounding box center [137, 235] width 246 height 13
paste input "35.31155,-120.66383"
type input "35.31155,-120.66383"
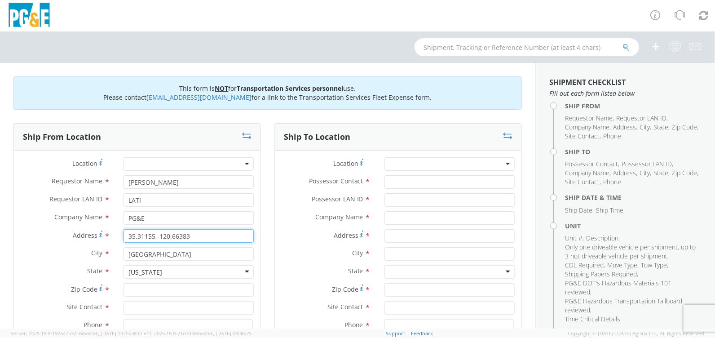
type input "35.31155,-120.66383"
click at [180, 256] on input "[GEOGRAPHIC_DATA]" at bounding box center [188, 253] width 130 height 13
drag, startPoint x: 183, startPoint y: 255, endPoint x: 108, endPoint y: 256, distance: 75.4
click at [108, 256] on div "City * [GEOGRAPHIC_DATA]" at bounding box center [137, 253] width 246 height 13
click at [191, 248] on input "[GEOGRAPHIC_DATA]" at bounding box center [188, 253] width 130 height 13
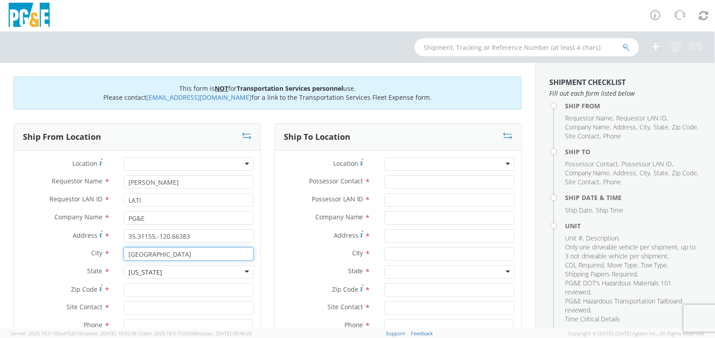
drag, startPoint x: 185, startPoint y: 253, endPoint x: 8, endPoint y: 252, distance: 177.3
click at [8, 252] on div "Ship From Location Location * (OBSOLETE) [GEOGRAPHIC_DATA] SC - GC TRAILER (OBS…" at bounding box center [137, 272] width 261 height 298
paste input "[PERSON_NAME]"
click at [161, 272] on div "searching..." at bounding box center [188, 270] width 129 height 13
type input "[GEOGRAPHIC_DATA][PERSON_NAME]"
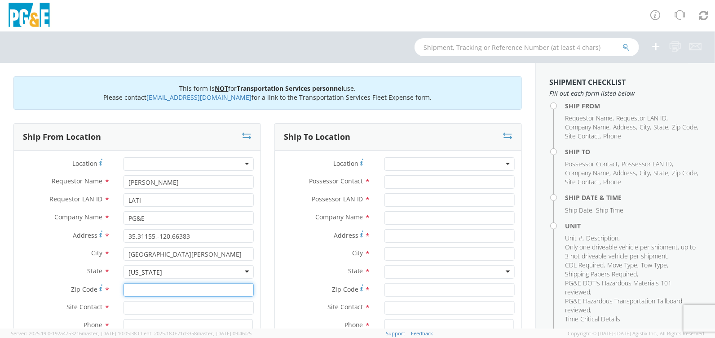
click at [157, 288] on input "Zip Code *" at bounding box center [188, 289] width 130 height 13
type input "93449"
click at [158, 304] on input "text" at bounding box center [188, 307] width 130 height 13
type input "[PERSON_NAME]"
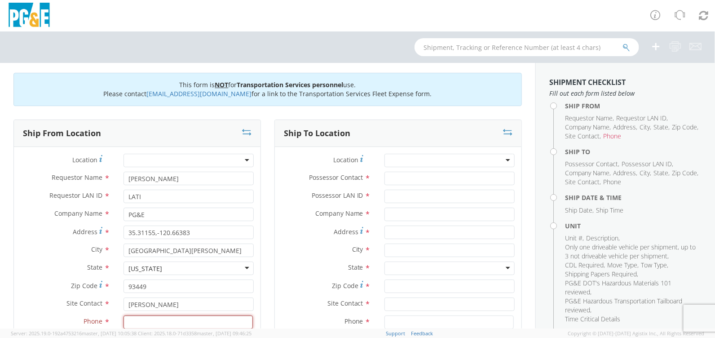
click at [216, 326] on input at bounding box center [187, 321] width 129 height 13
paste input "[PHONE_NUMBER]"
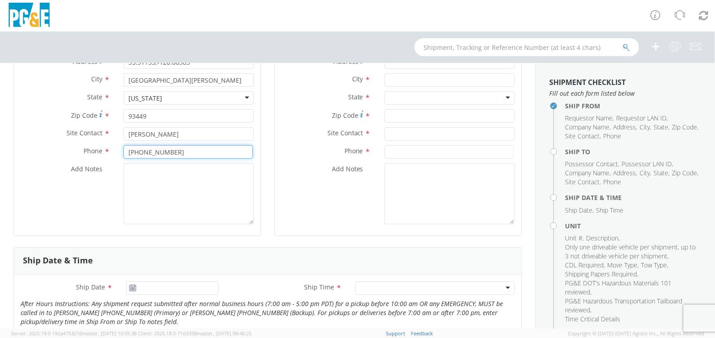
scroll to position [183, 0]
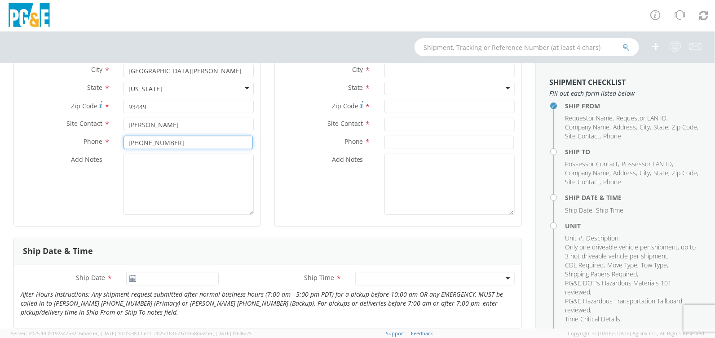
type input "[PHONE_NUMBER]"
click at [162, 166] on textarea "Add Notes *" at bounding box center [188, 184] width 130 height 61
click at [233, 178] on textarea "Add Notes *" at bounding box center [188, 184] width 130 height 61
paste textarea "[PERSON_NAME] [PHONE_NUMBER] [PERSON_NAME] towing and hauling Line cat B25914 6…"
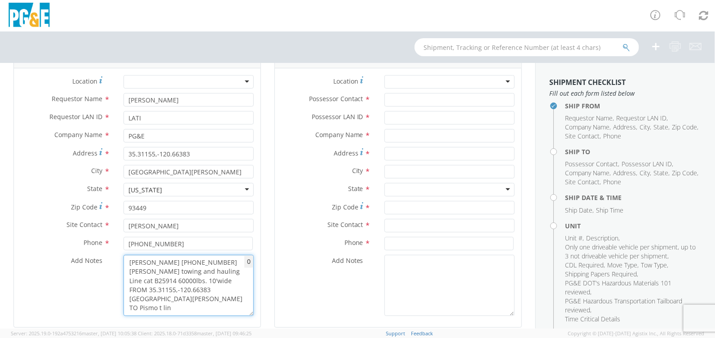
scroll to position [0, 0]
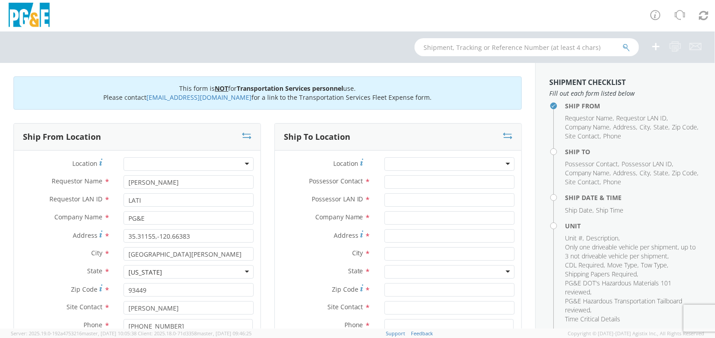
type textarea "[PERSON_NAME] [PHONE_NUMBER] [PERSON_NAME] towing and hauling Line cat B25914 6…"
click at [418, 167] on div at bounding box center [449, 163] width 130 height 13
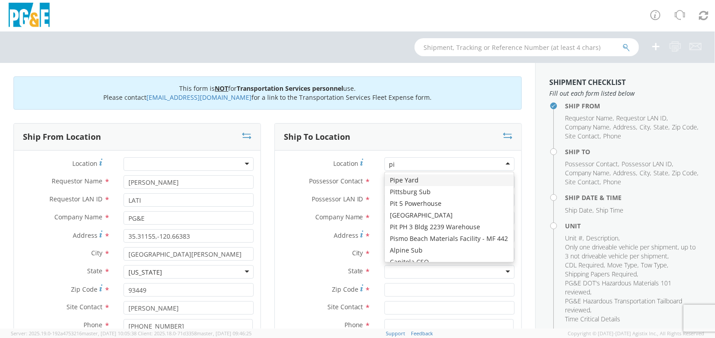
type input "pis"
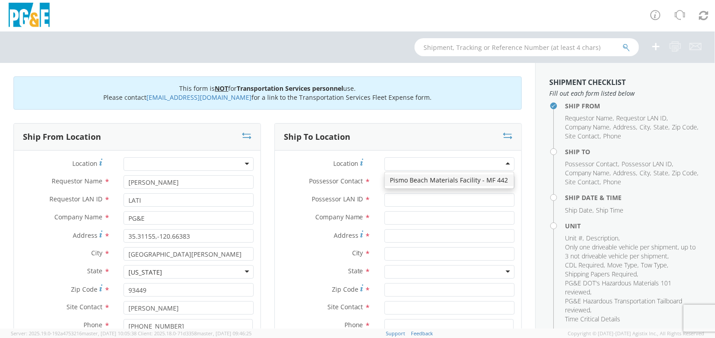
type input "PG&E"
type input "[STREET_ADDRESS]"
type input "[GEOGRAPHIC_DATA]"
type input "93449"
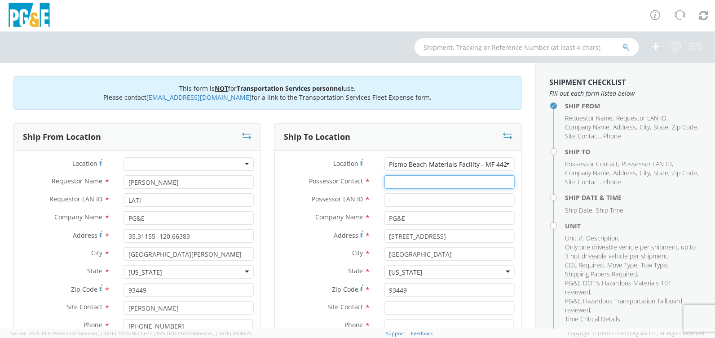
click at [414, 182] on input "Possessor Contact *" at bounding box center [449, 181] width 130 height 13
type input "[PERSON_NAME]"
type input "LATI"
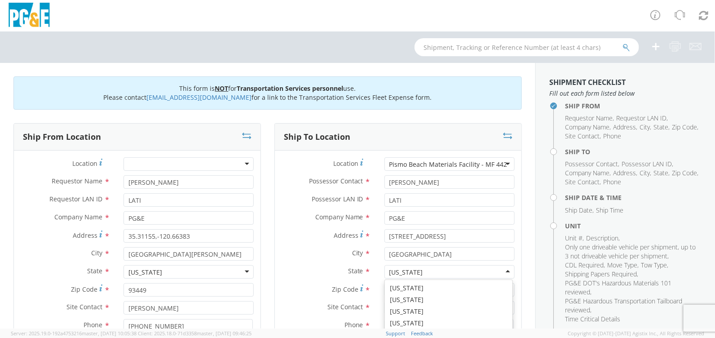
scroll to position [10, 0]
type input "[PERSON_NAME]"
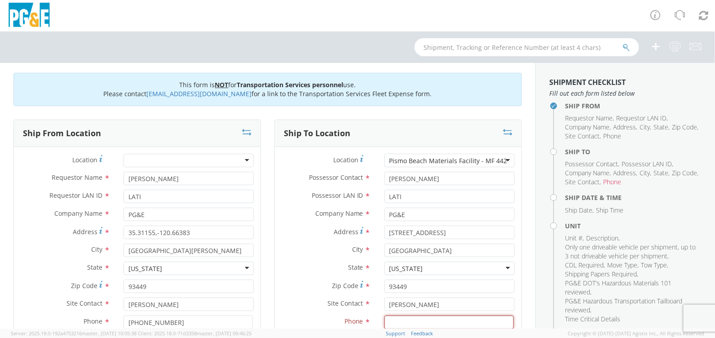
click at [470, 317] on input at bounding box center [448, 321] width 129 height 13
paste input "[PHONE_NUMBER]"
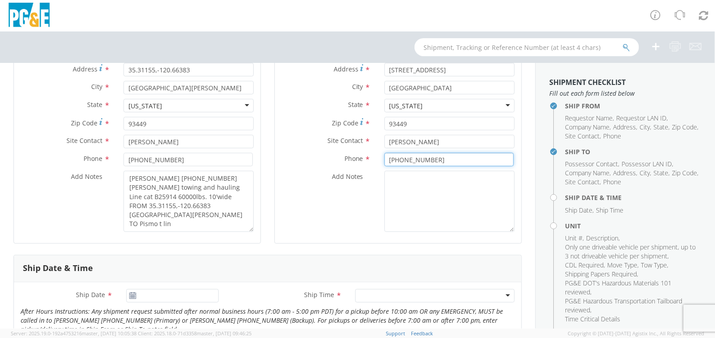
scroll to position [183, 0]
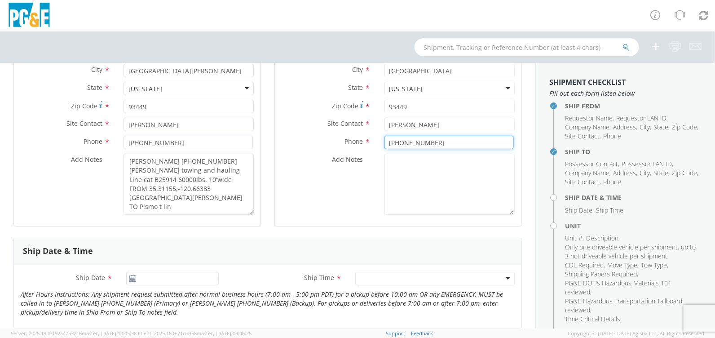
type input "[PHONE_NUMBER]"
click at [404, 193] on textarea "Add Notes *" at bounding box center [449, 184] width 130 height 61
click at [283, 189] on div "Add Notes *" at bounding box center [398, 184] width 246 height 61
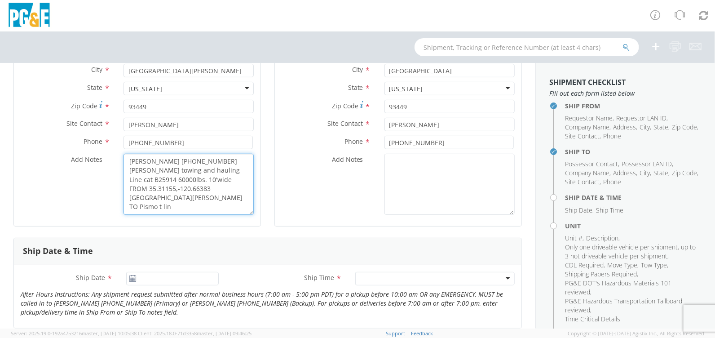
click at [155, 173] on textarea "[PERSON_NAME] [PHONE_NUMBER] [PERSON_NAME] towing and hauling Line cat B25914 6…" at bounding box center [188, 184] width 130 height 61
drag, startPoint x: 127, startPoint y: 160, endPoint x: 200, endPoint y: 205, distance: 85.3
click at [200, 205] on textarea "[PERSON_NAME] [PHONE_NUMBER] [PERSON_NAME] towing and hauling Line cat B25914 6…" at bounding box center [188, 184] width 130 height 61
click at [537, 193] on aside "Shipment Checklist Fill out each form listed below Ship From Requestor Name , R…" at bounding box center [625, 195] width 180 height 265
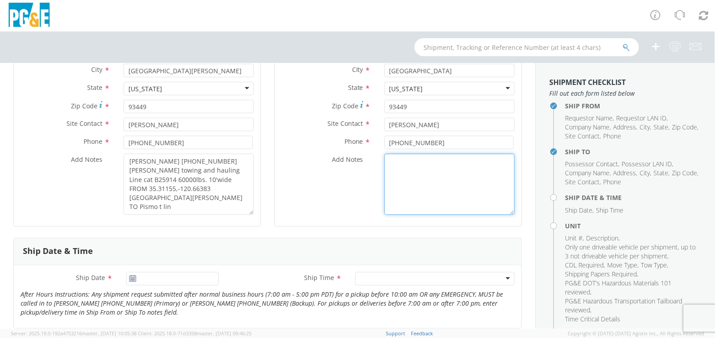
click at [457, 180] on textarea "Add Notes *" at bounding box center [449, 184] width 130 height 61
paste textarea "[PERSON_NAME] [PHONE_NUMBER] [PERSON_NAME] towing and hauling Line cat B25914 6…"
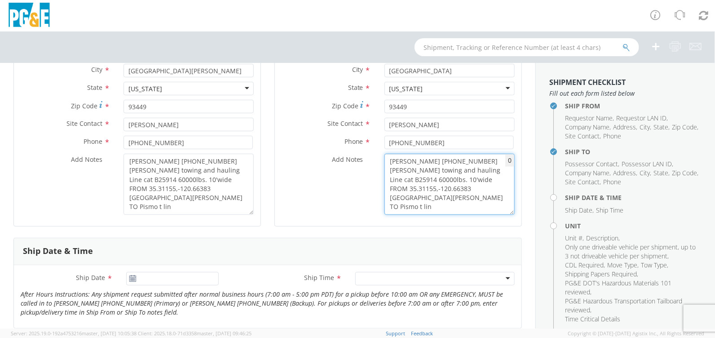
click at [449, 201] on textarea "[PERSON_NAME] [PHONE_NUMBER] [PERSON_NAME] towing and hauling Line cat B25914 6…" at bounding box center [449, 184] width 130 height 61
type textarea "[PERSON_NAME] [PHONE_NUMBER] [PERSON_NAME] towing and hauling Line cat B25914 6…"
click at [131, 278] on use at bounding box center [133, 278] width 6 height 6
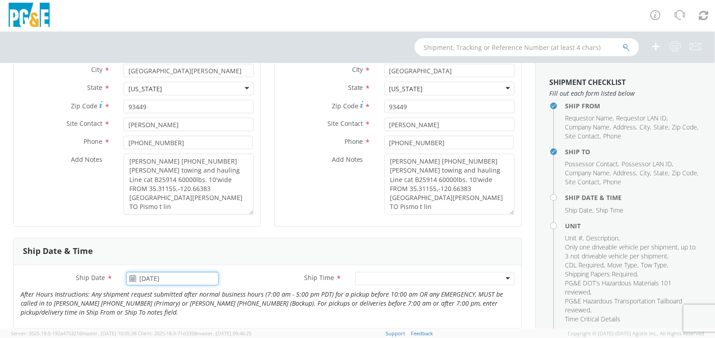
click at [156, 279] on input "[DATE]" at bounding box center [172, 278] width 92 height 13
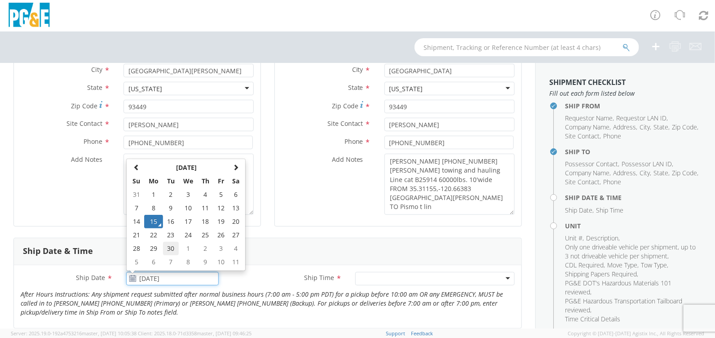
click at [165, 244] on td "30" at bounding box center [171, 248] width 16 height 13
type input "[DATE]"
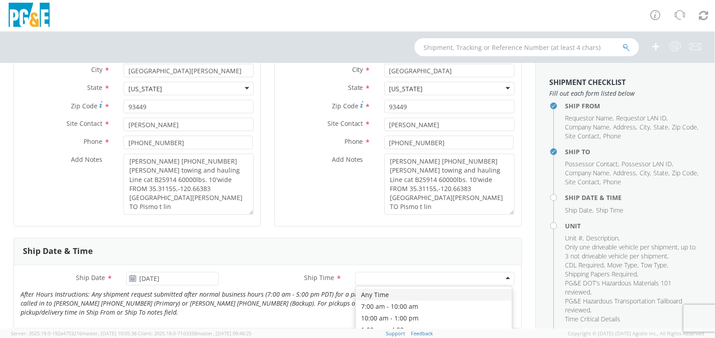
click at [428, 281] on div at bounding box center [434, 278] width 159 height 13
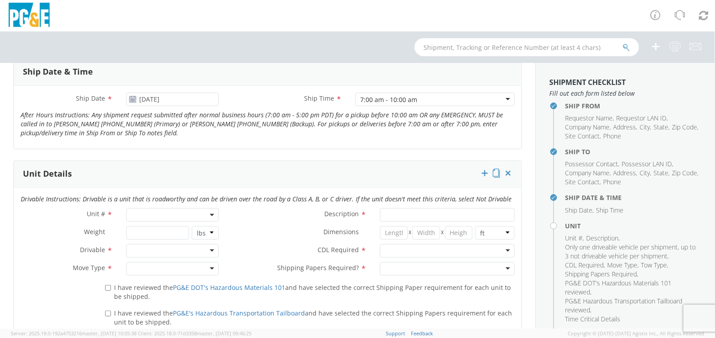
scroll to position [363, 0]
click at [169, 214] on span at bounding box center [172, 213] width 92 height 13
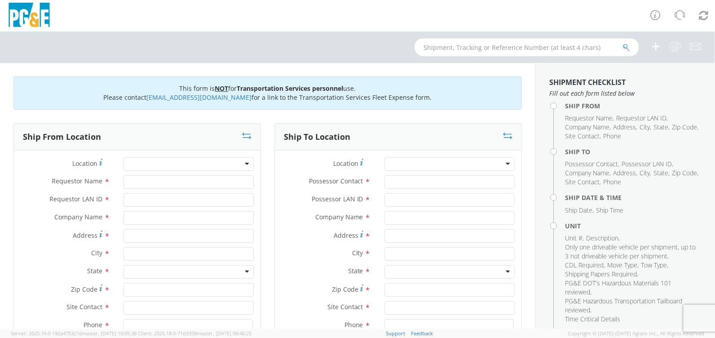
click at [481, 49] on input "text" at bounding box center [526, 47] width 224 height 18
paste input "56824145"
type input "56824145"
click at [622, 43] on button "submit" at bounding box center [626, 48] width 8 height 11
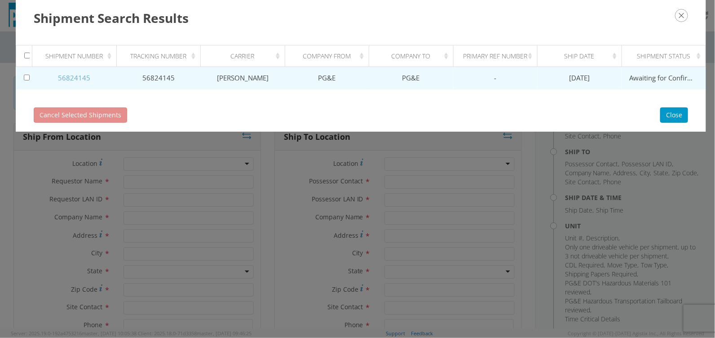
click at [85, 79] on link "56824145" at bounding box center [74, 77] width 32 height 9
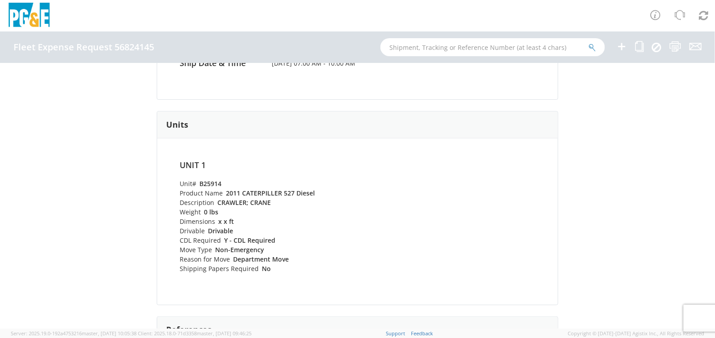
scroll to position [195, 0]
